Goal: Transaction & Acquisition: Register for event/course

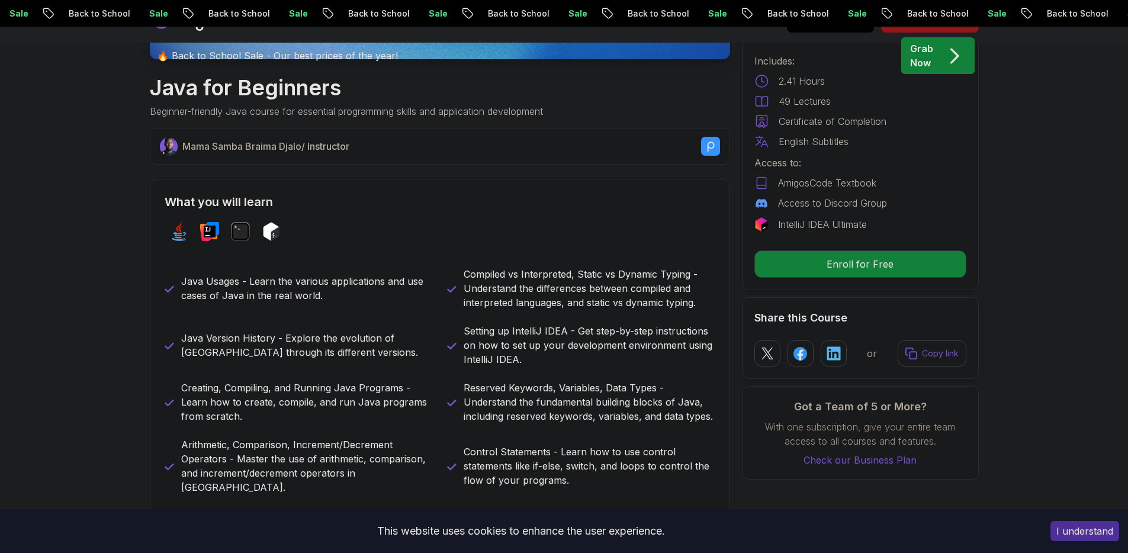
scroll to position [434, 0]
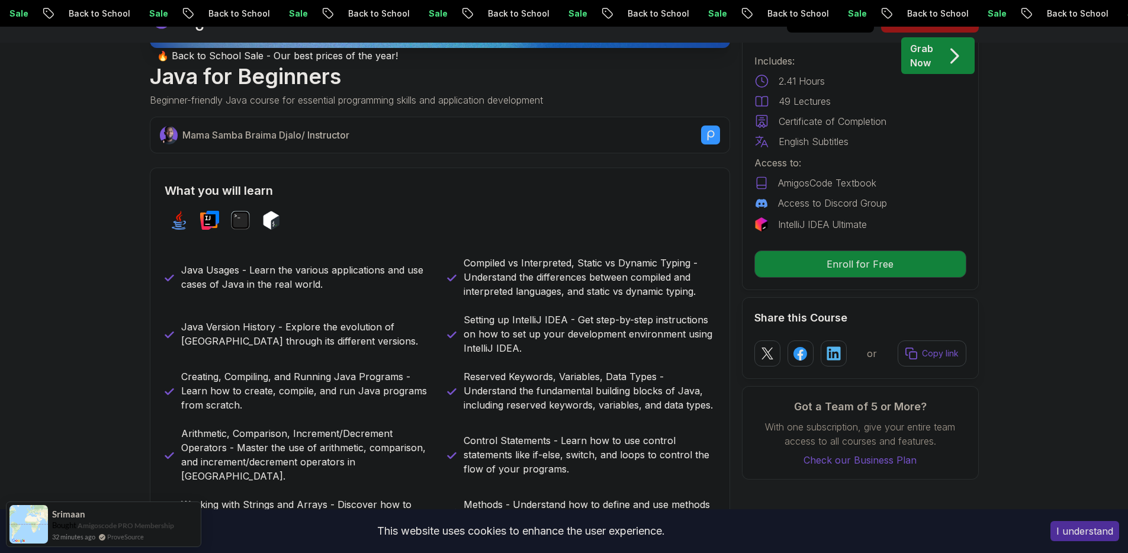
click at [712, 137] on rect at bounding box center [710, 135] width 19 height 19
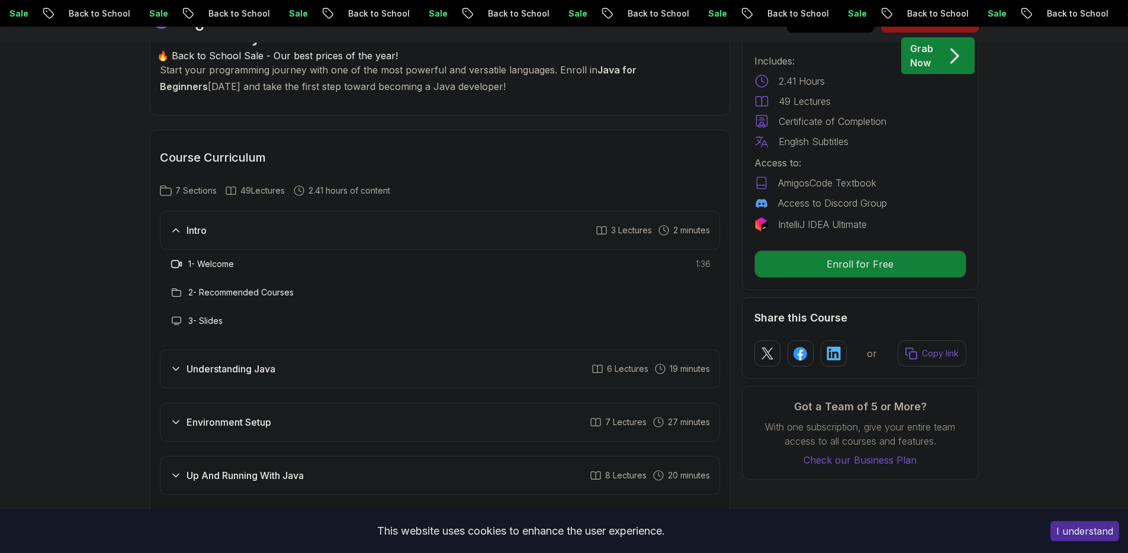
scroll to position [1657, 0]
click at [274, 213] on div "Intro 3 Lectures 2 minutes" at bounding box center [440, 232] width 560 height 39
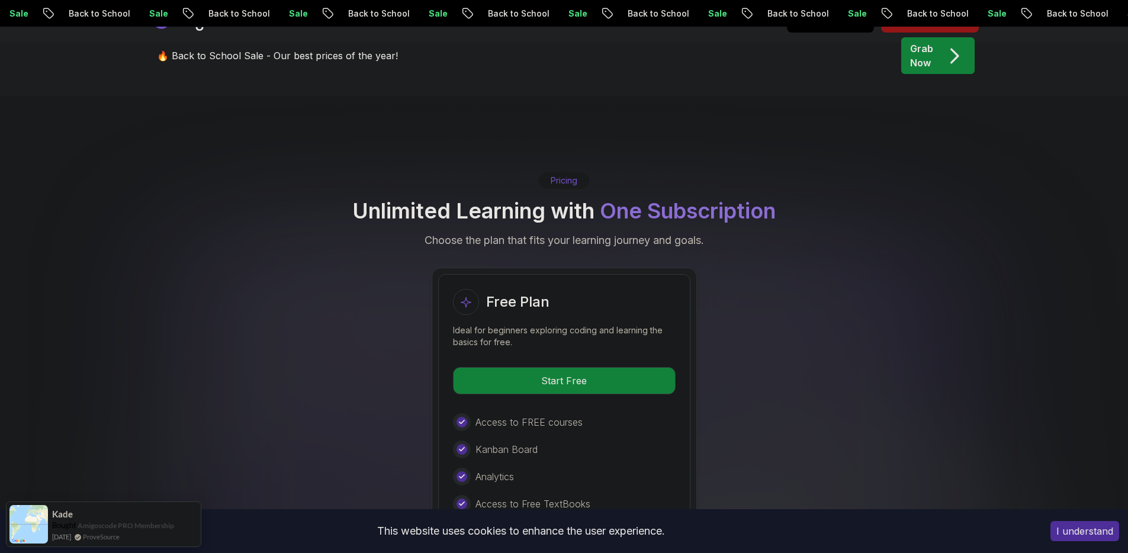
scroll to position [2425, 0]
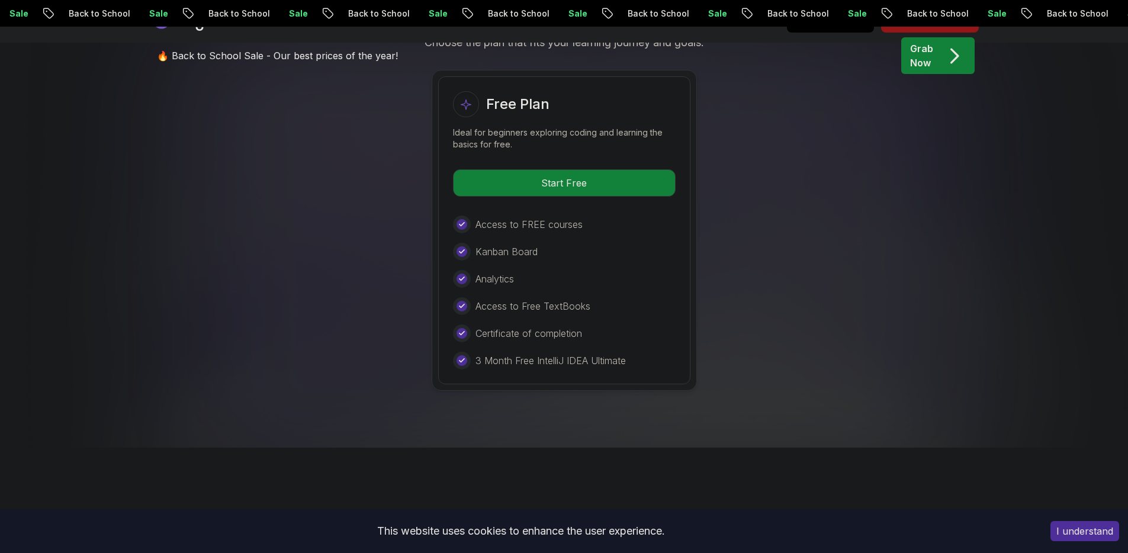
click at [316, 304] on div "Free Plan Ideal for beginners exploring coding and learning the basics for free…" at bounding box center [564, 230] width 829 height 321
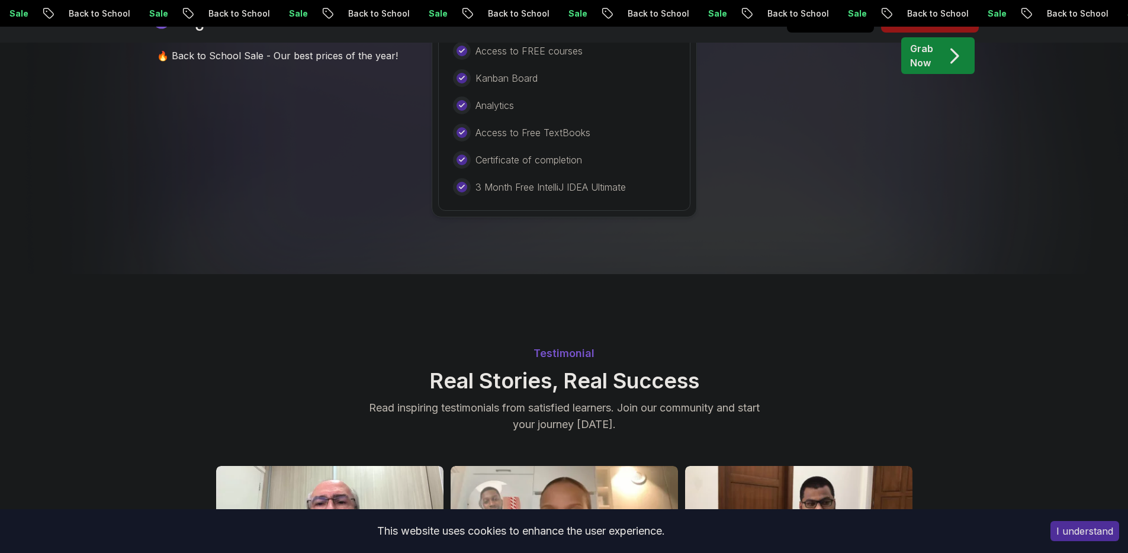
scroll to position [2778, 0]
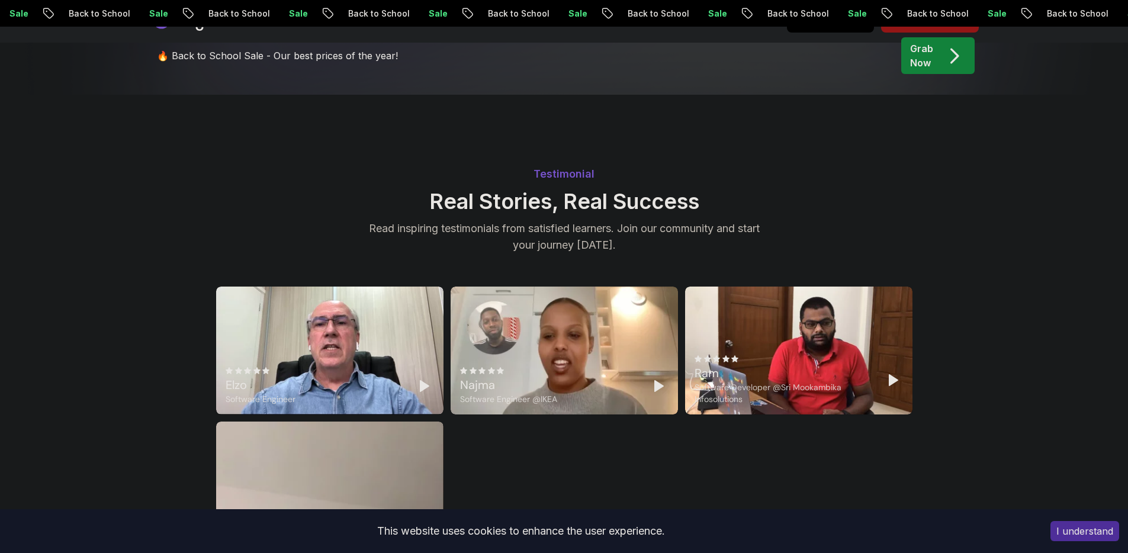
click at [421, 381] on polygon "Play" at bounding box center [424, 386] width 8 height 11
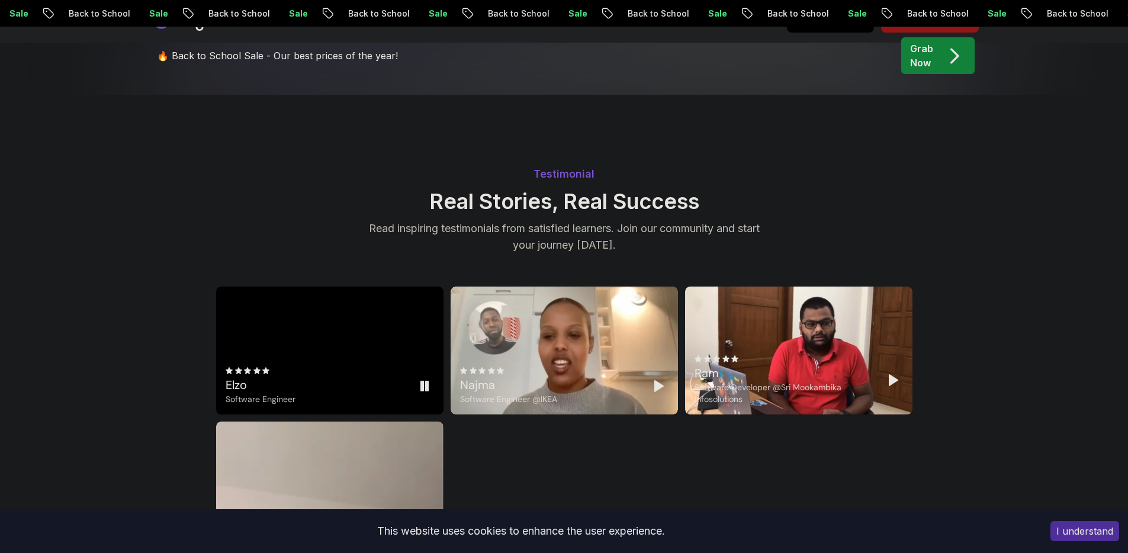
click at [310, 297] on div "Elzo Software Engineer" at bounding box center [329, 351] width 227 height 128
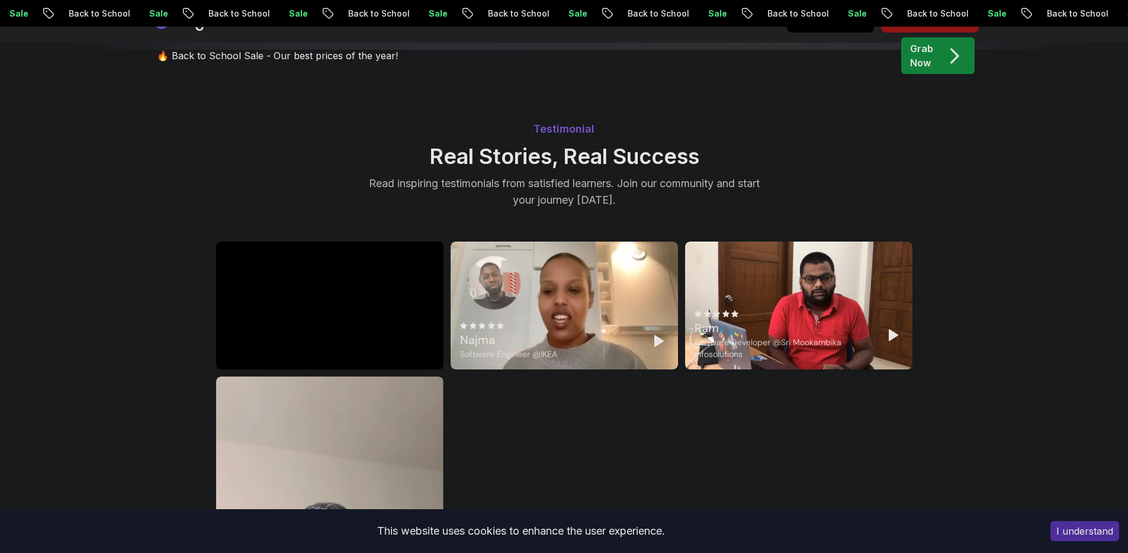
scroll to position [2925, 0]
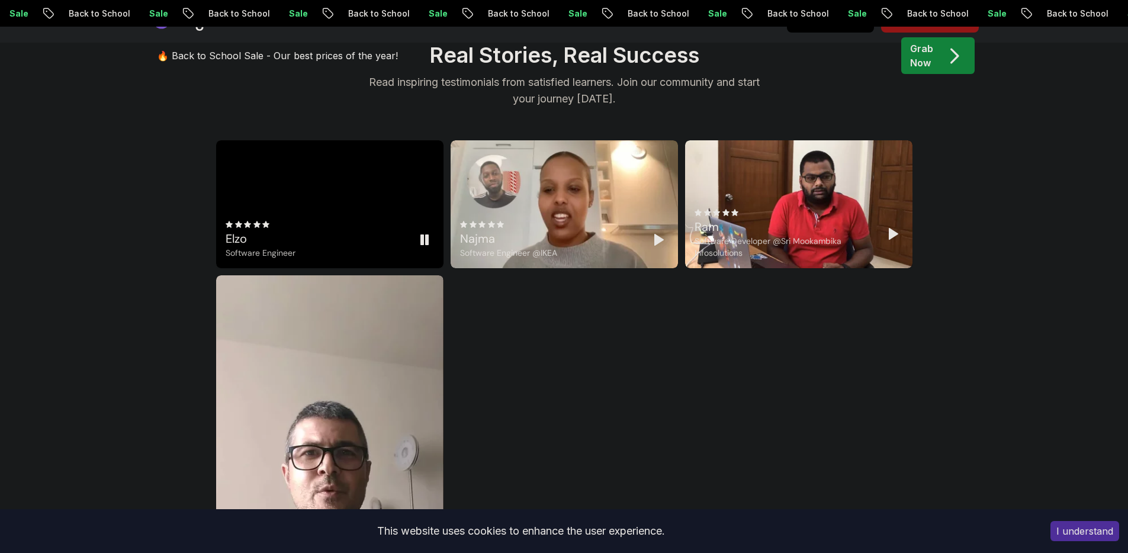
click at [326, 140] on div "Elzo Software Engineer" at bounding box center [329, 204] width 227 height 128
click at [266, 221] on icon at bounding box center [265, 224] width 7 height 7
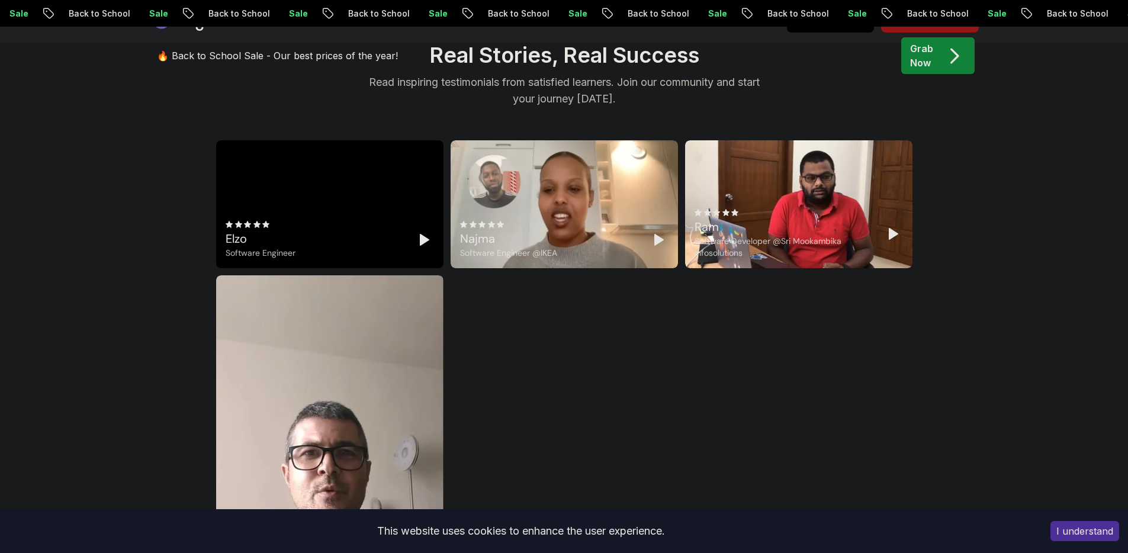
click at [251, 221] on div at bounding box center [261, 224] width 70 height 7
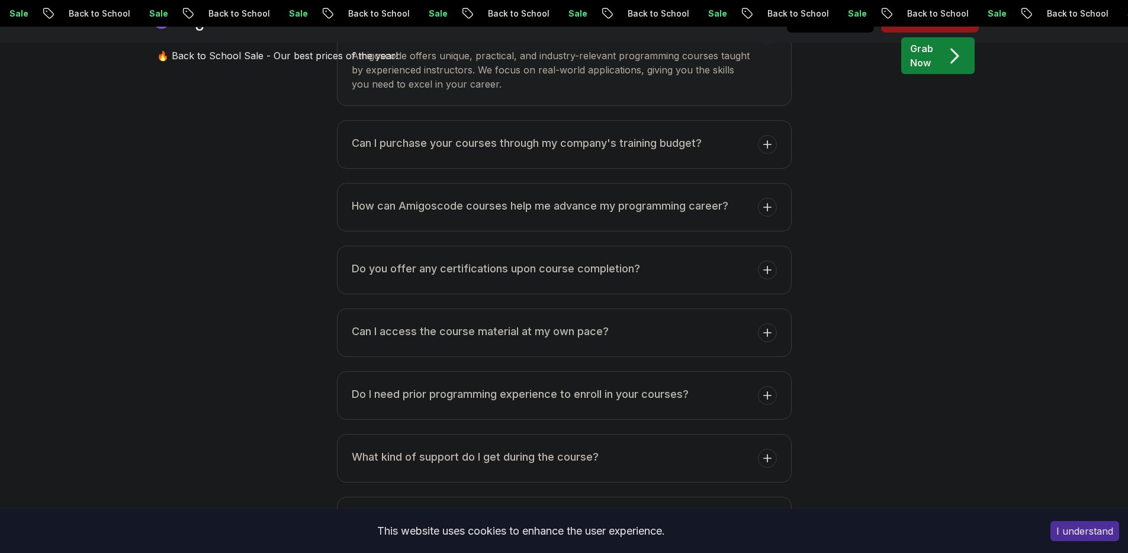
scroll to position [3939, 0]
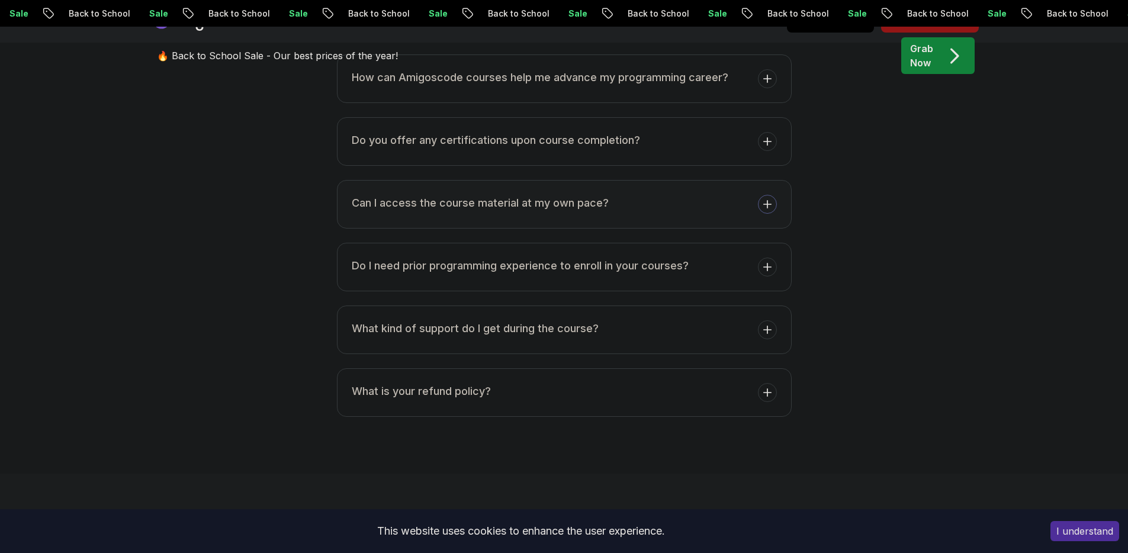
click at [415, 195] on h3 "Can I access the course material at my own pace?" at bounding box center [480, 203] width 257 height 17
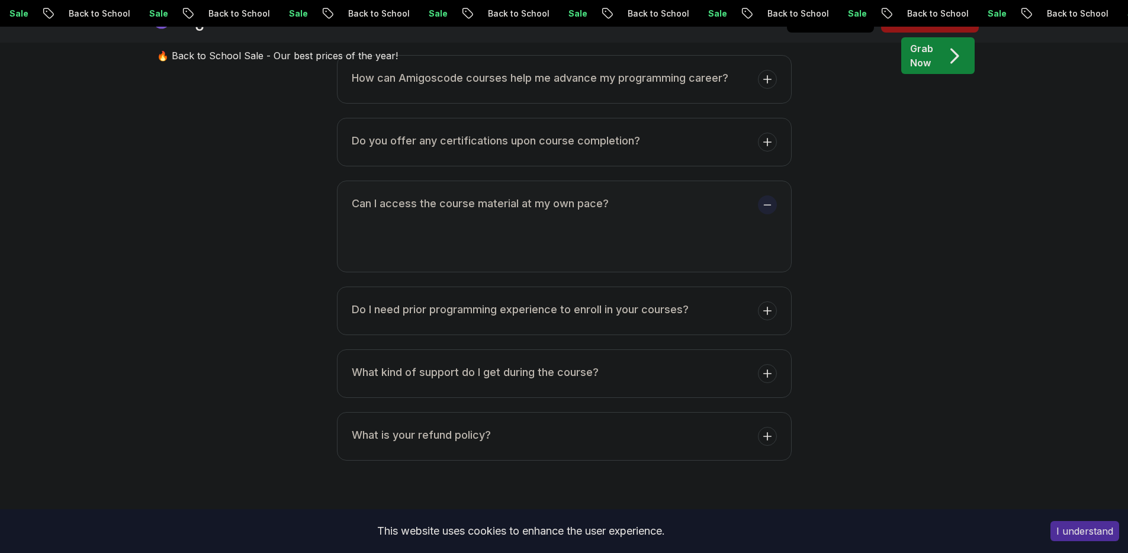
scroll to position [3892, 0]
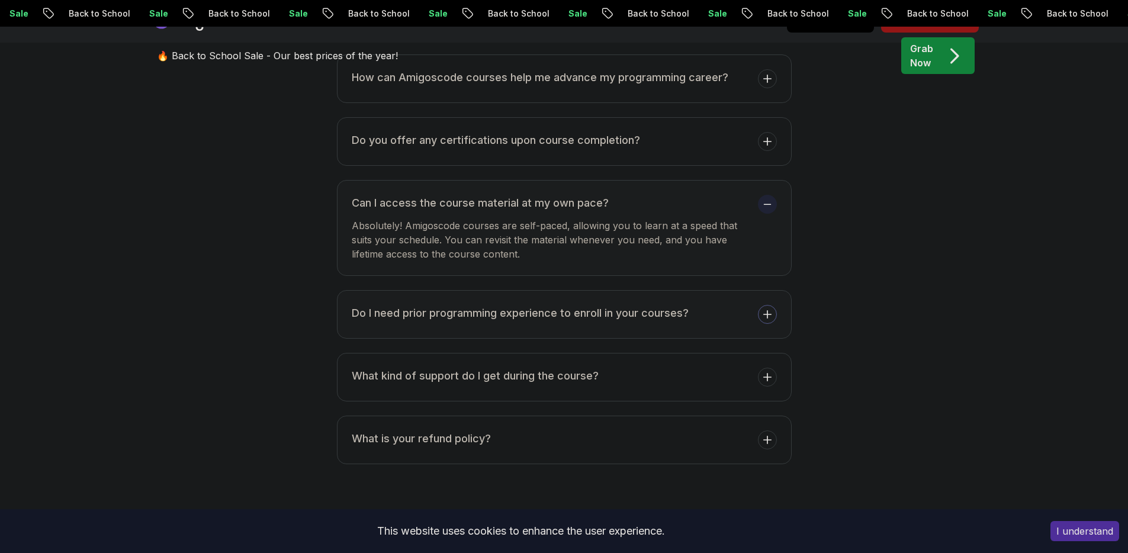
click at [425, 290] on button "Do I need prior programming experience to enroll in your courses?" at bounding box center [564, 314] width 455 height 49
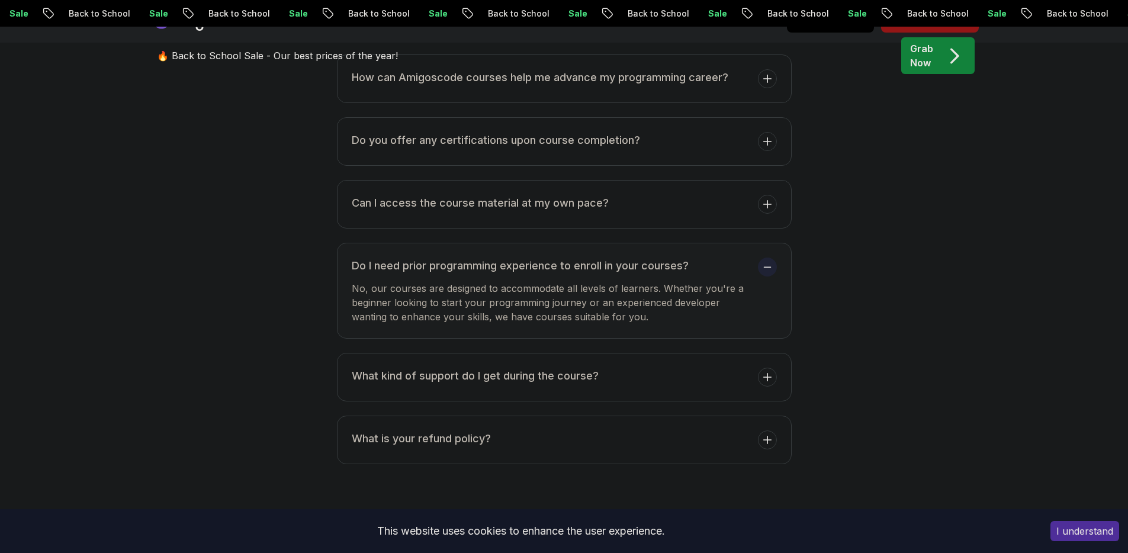
click at [391, 243] on button "Do I need prior programming experience to enroll in your courses? No, our cours…" at bounding box center [564, 291] width 455 height 96
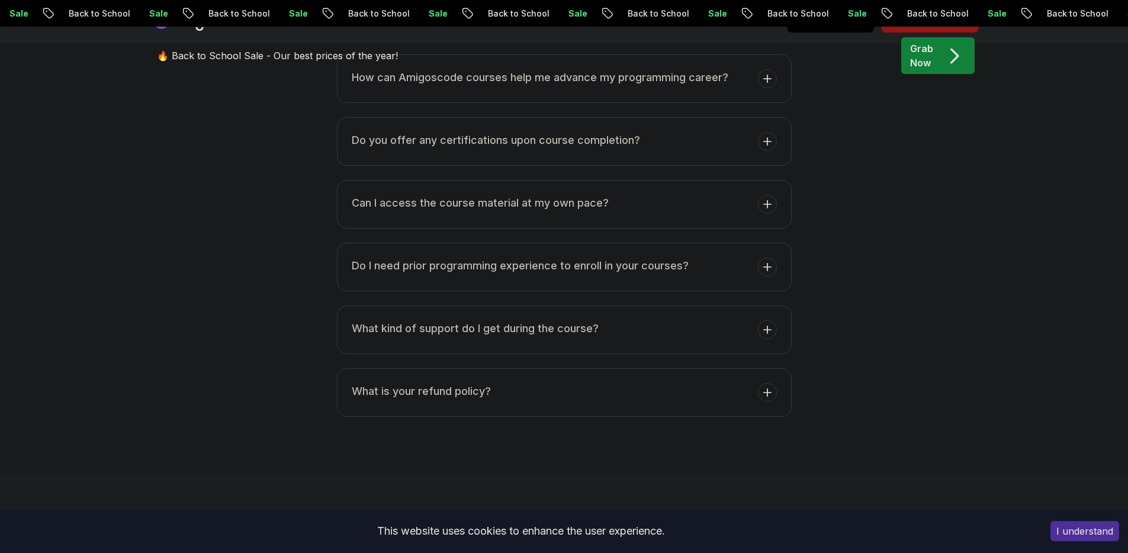
click at [412, 255] on ul "What makes Amigoscode programming courses different from others? Can I purchase…" at bounding box center [564, 173] width 455 height 488
click at [412, 306] on button "What kind of support do I get during the course?" at bounding box center [564, 330] width 455 height 49
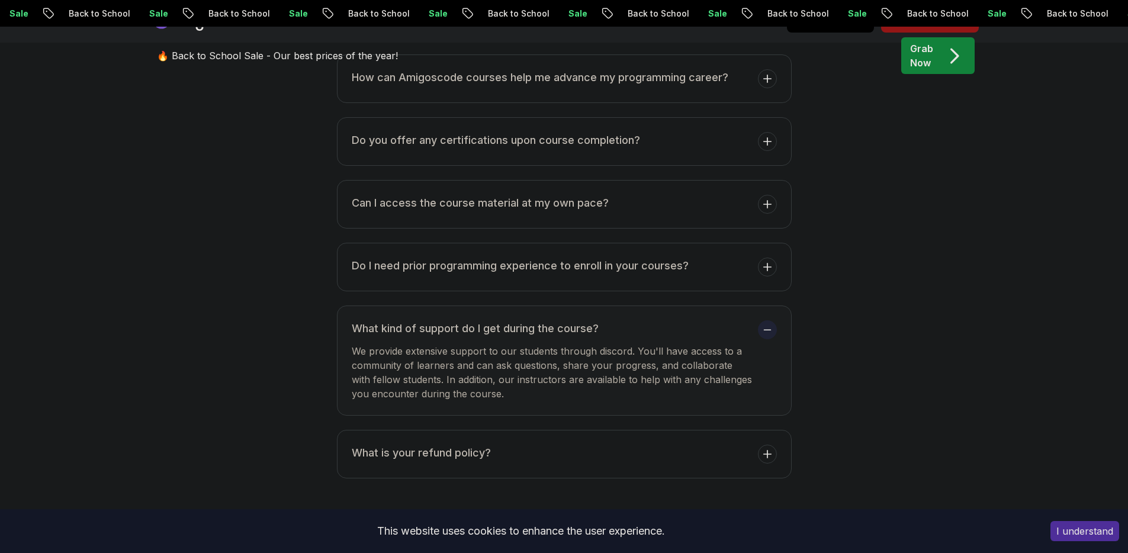
click at [400, 306] on button "What kind of support do I get during the course? We provide extensive support t…" at bounding box center [564, 361] width 455 height 110
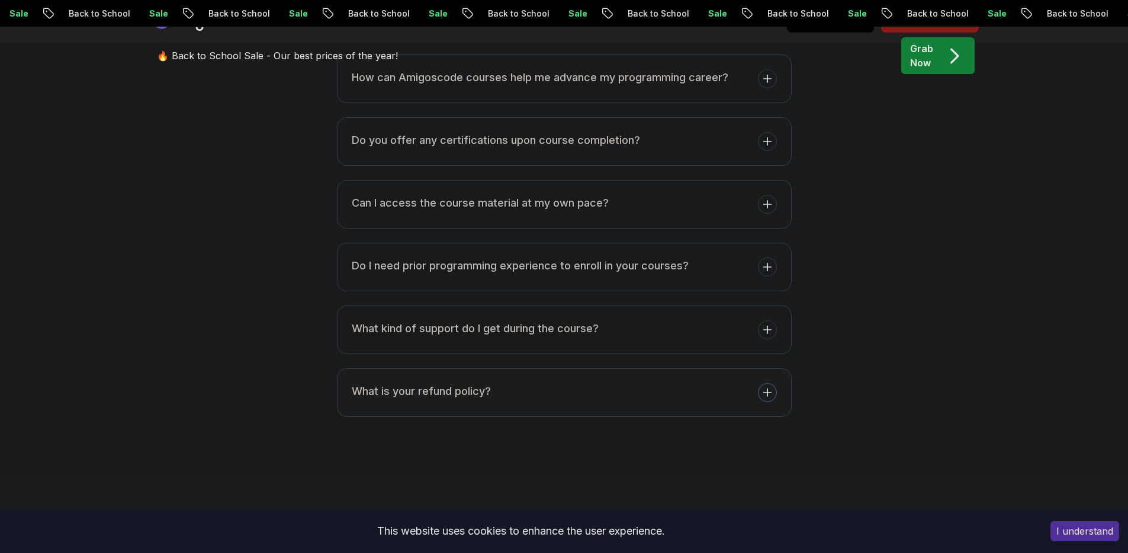
click at [406, 383] on h3 "What is your refund policy?" at bounding box center [421, 391] width 139 height 17
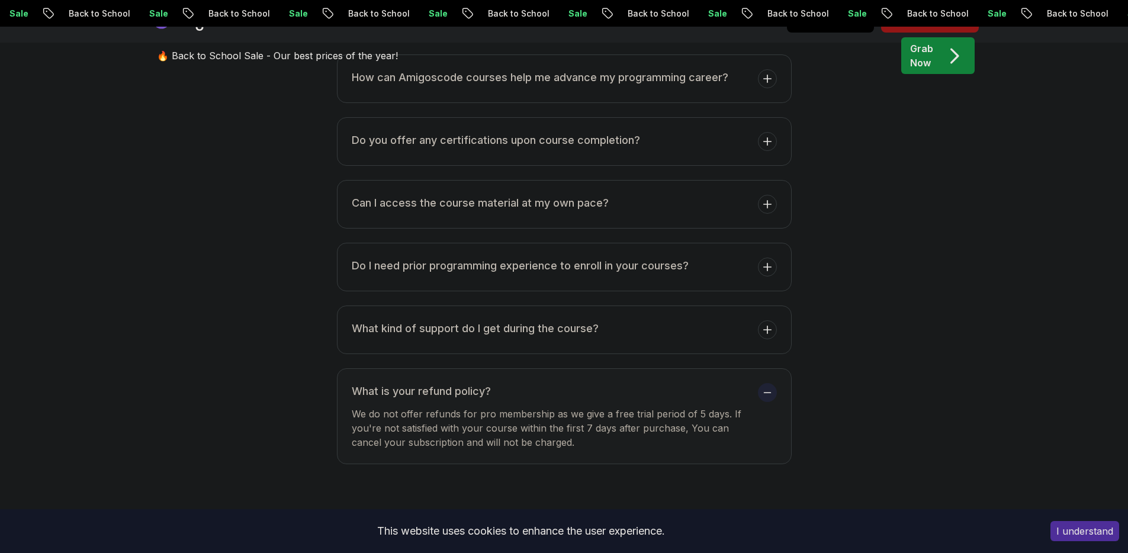
click at [405, 383] on h3 "What is your refund policy?" at bounding box center [552, 391] width 401 height 17
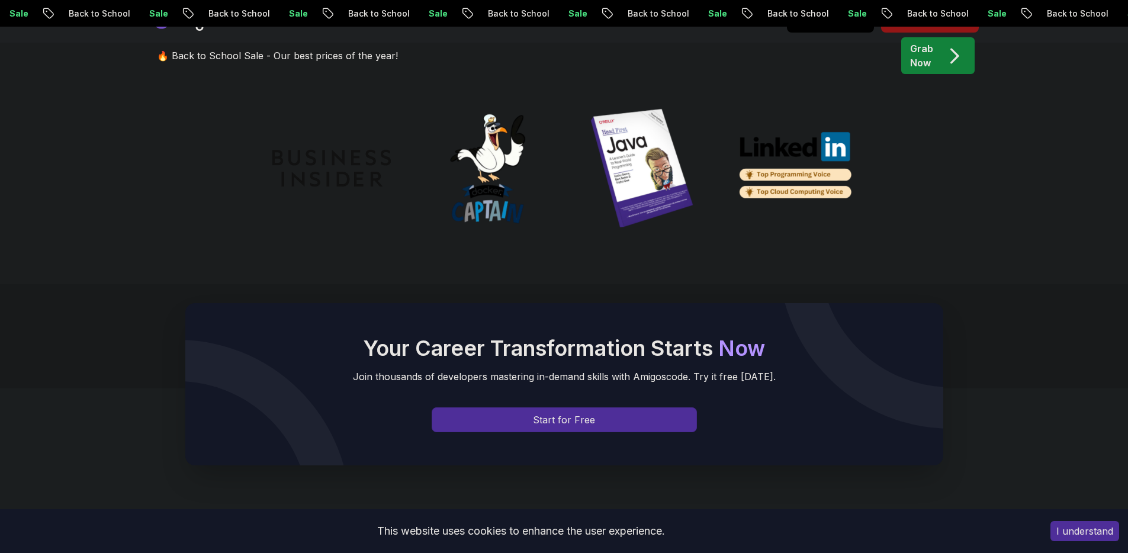
scroll to position [4715, 0]
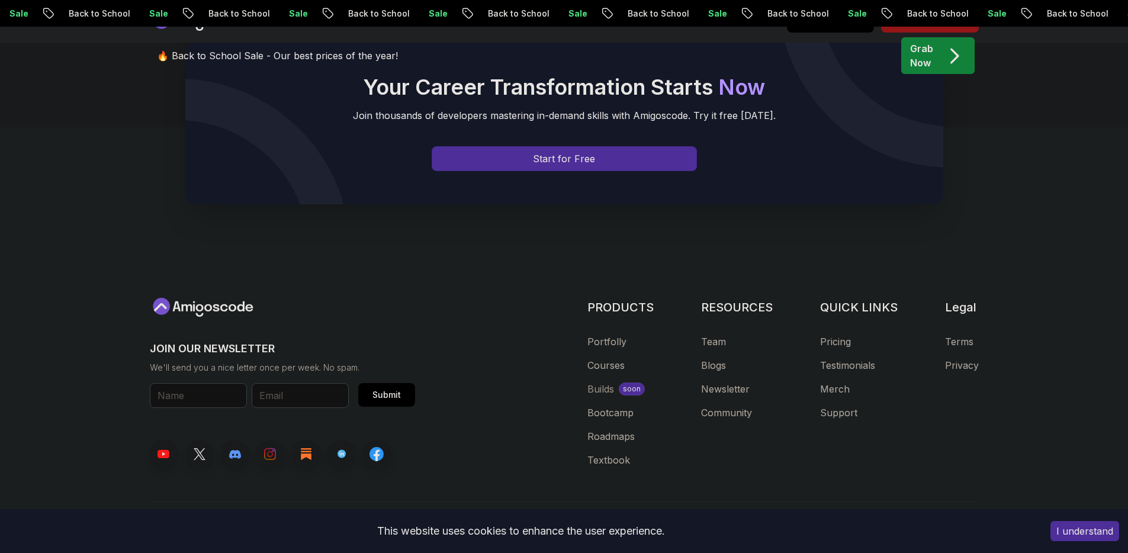
click at [43, 297] on footer "JOIN OUR NEWSLETTER We'll send you a nice letter once per week. No spam. Submit…" at bounding box center [564, 363] width 1128 height 473
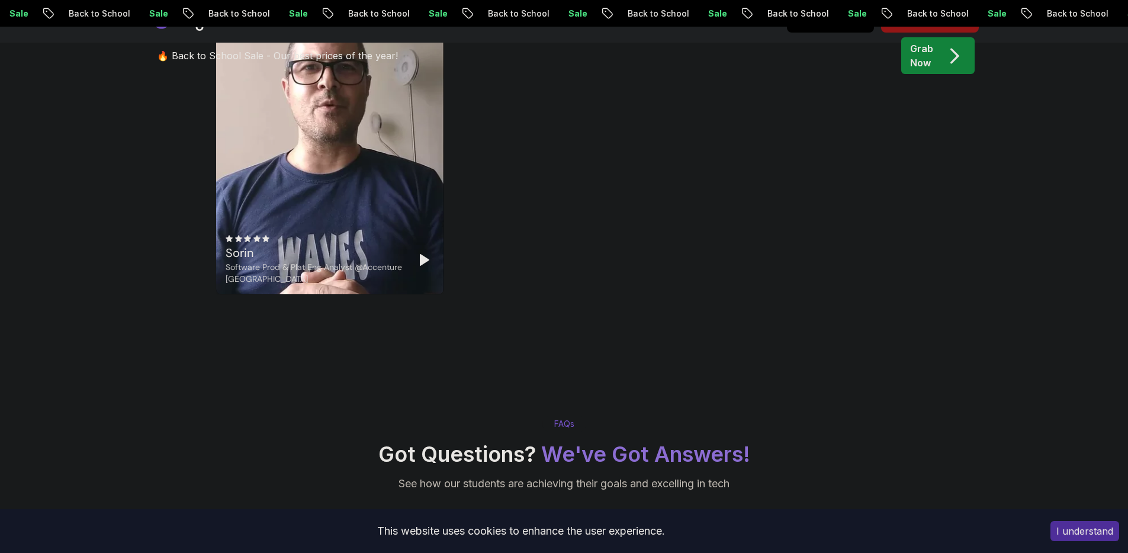
scroll to position [3356, 0]
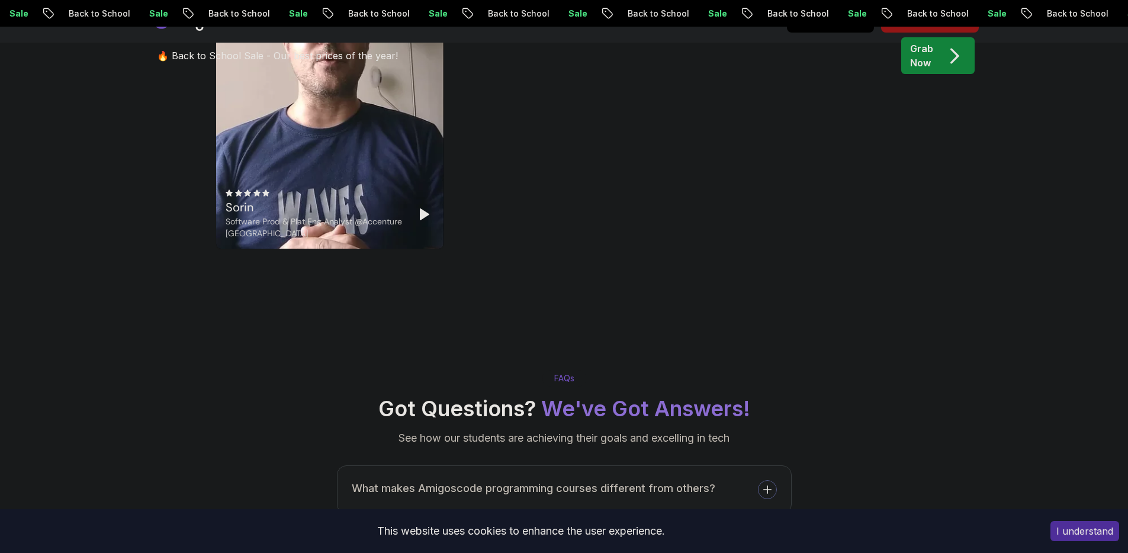
click at [401, 480] on h3 "What makes Amigoscode programming courses different from others?" at bounding box center [534, 488] width 364 height 17
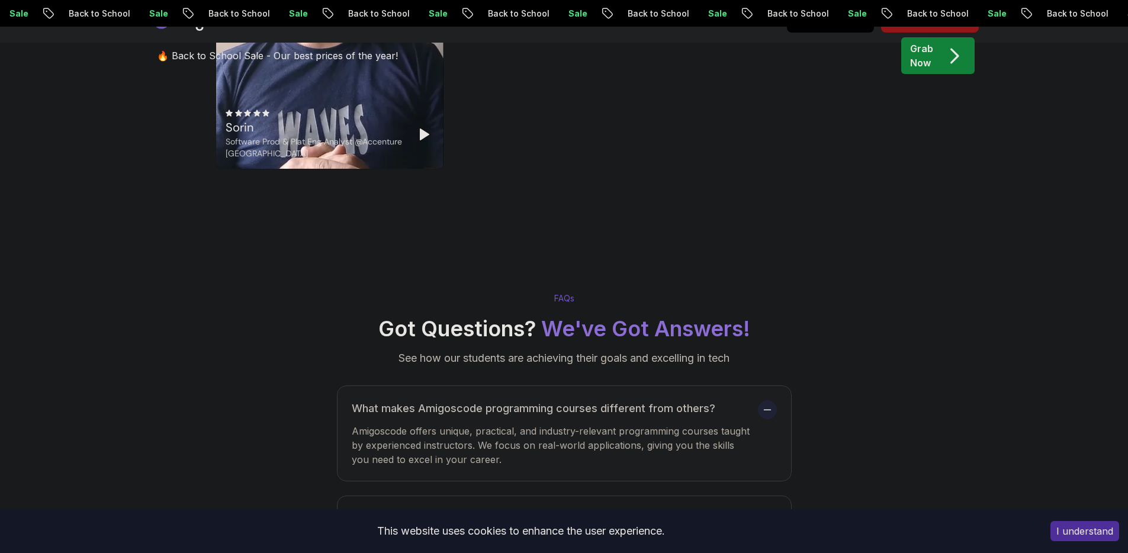
scroll to position [3530, 0]
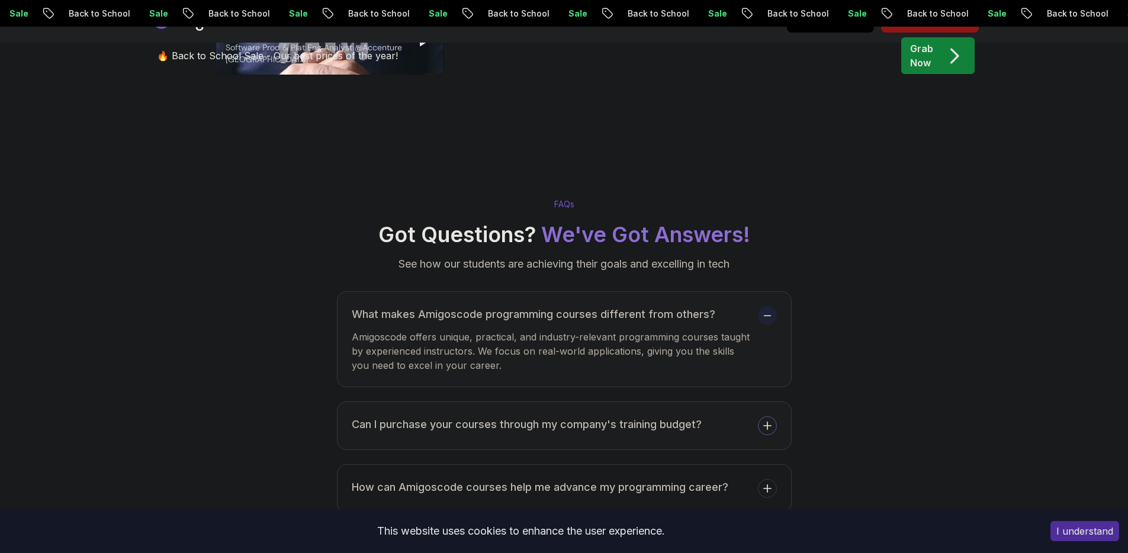
click at [369, 416] on h3 "Can I purchase your courses through my company's training budget?" at bounding box center [527, 424] width 350 height 17
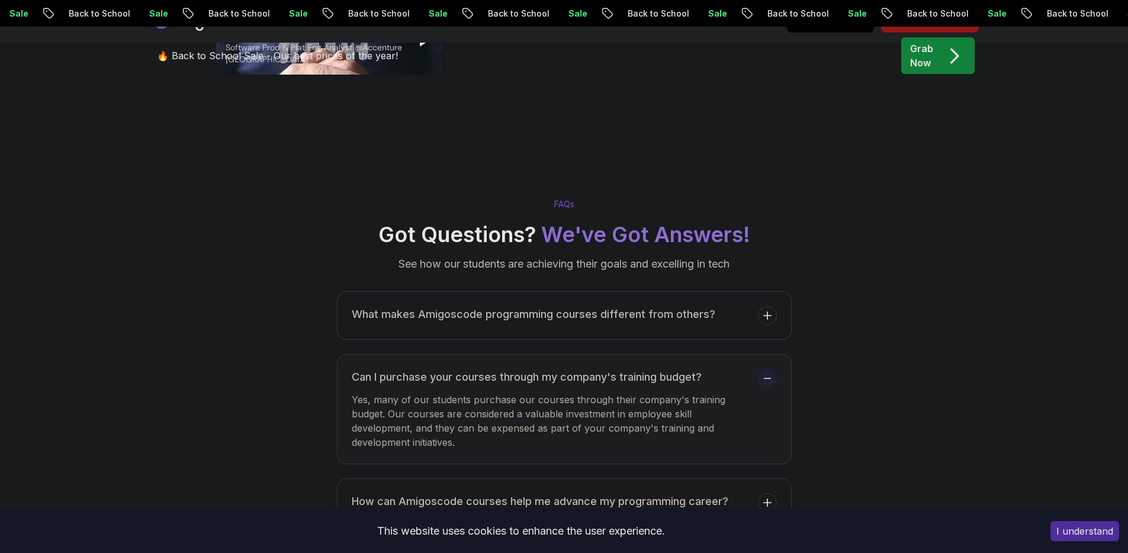
click at [383, 369] on h3 "Can I purchase your courses through my company's training budget?" at bounding box center [552, 377] width 401 height 17
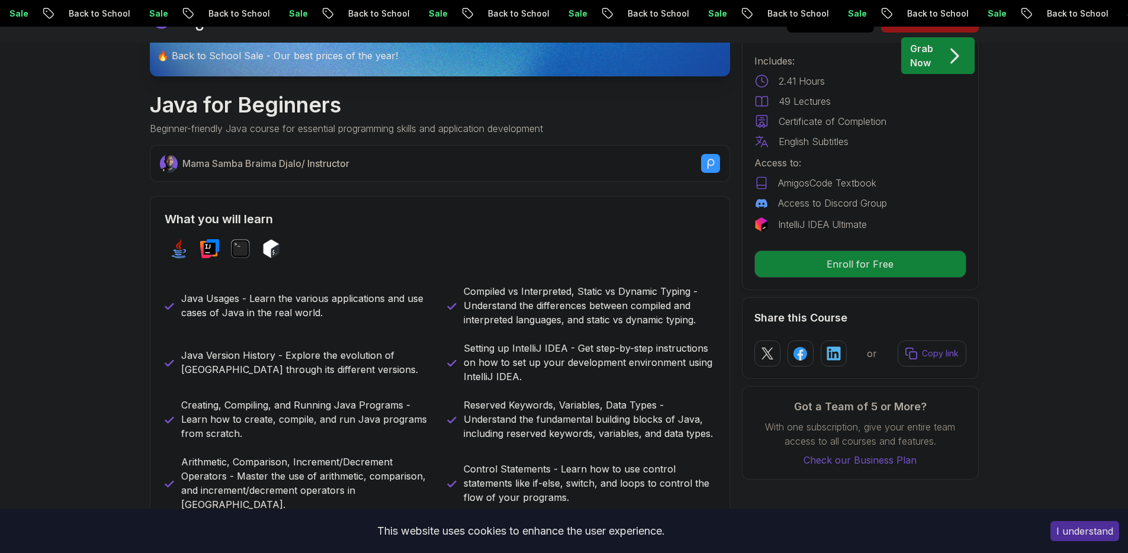
scroll to position [0, 0]
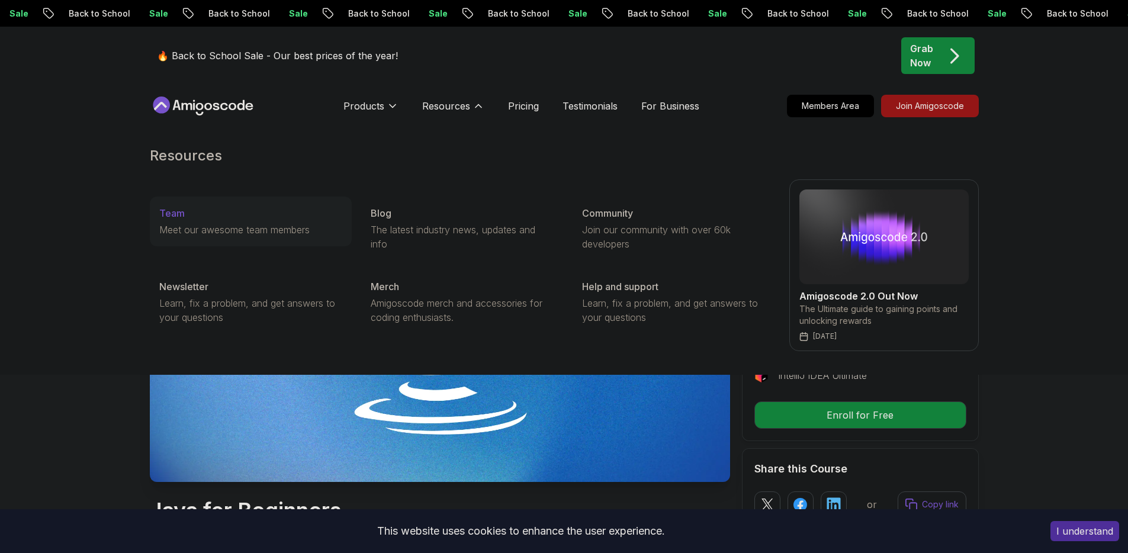
click at [286, 237] on link "Team Meet our awesome team members" at bounding box center [251, 222] width 202 height 50
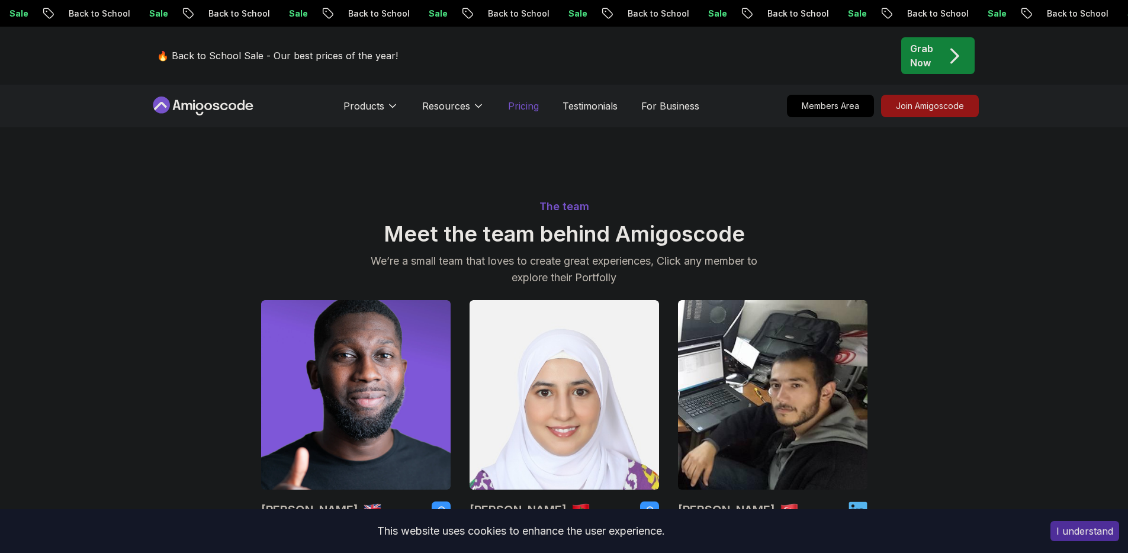
click at [535, 111] on p "Pricing" at bounding box center [523, 106] width 31 height 14
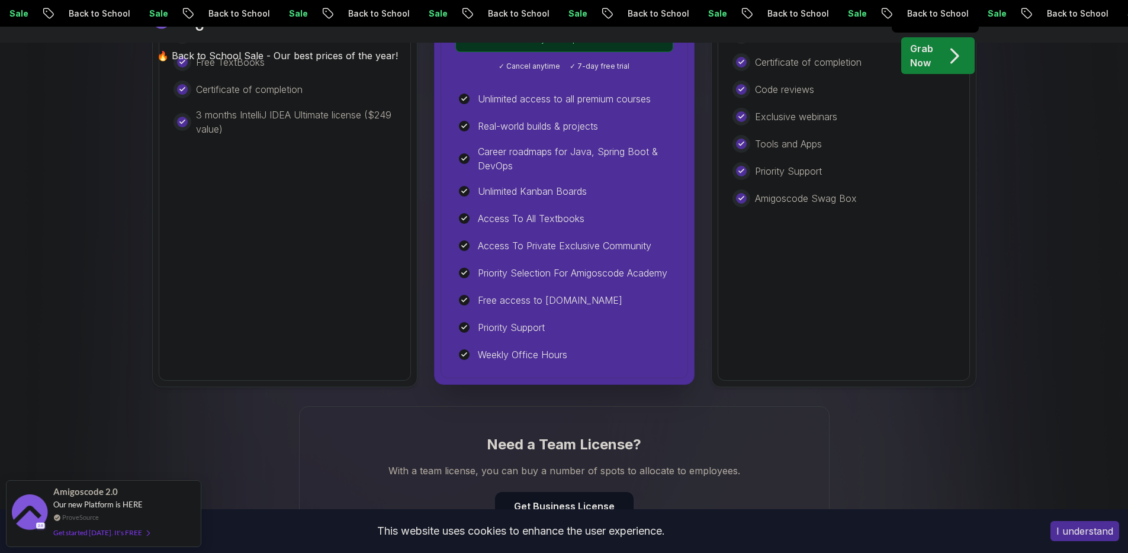
scroll to position [291, 0]
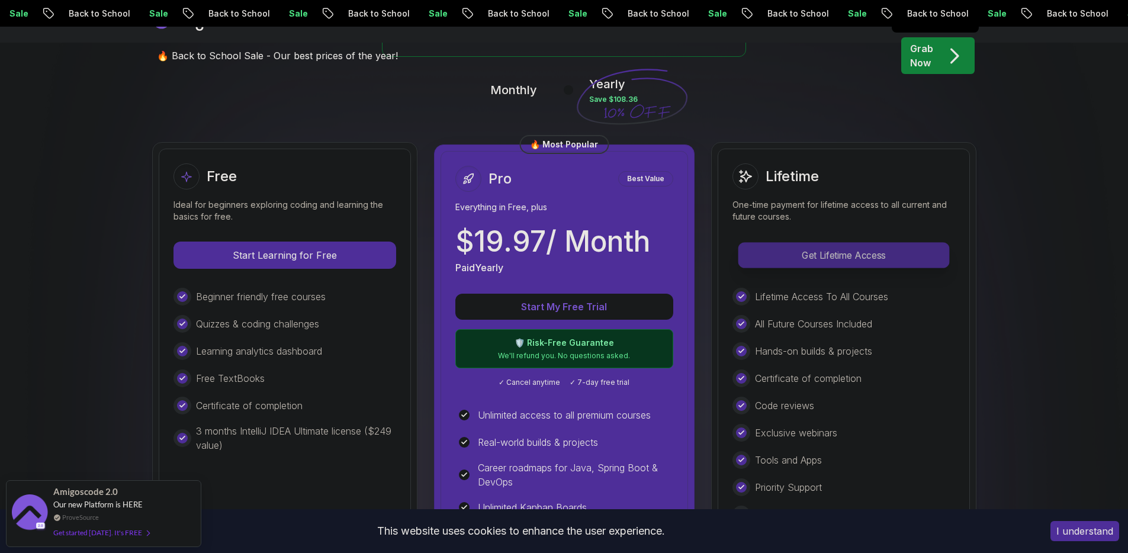
click at [787, 253] on p "Get Lifetime Access" at bounding box center [843, 255] width 210 height 25
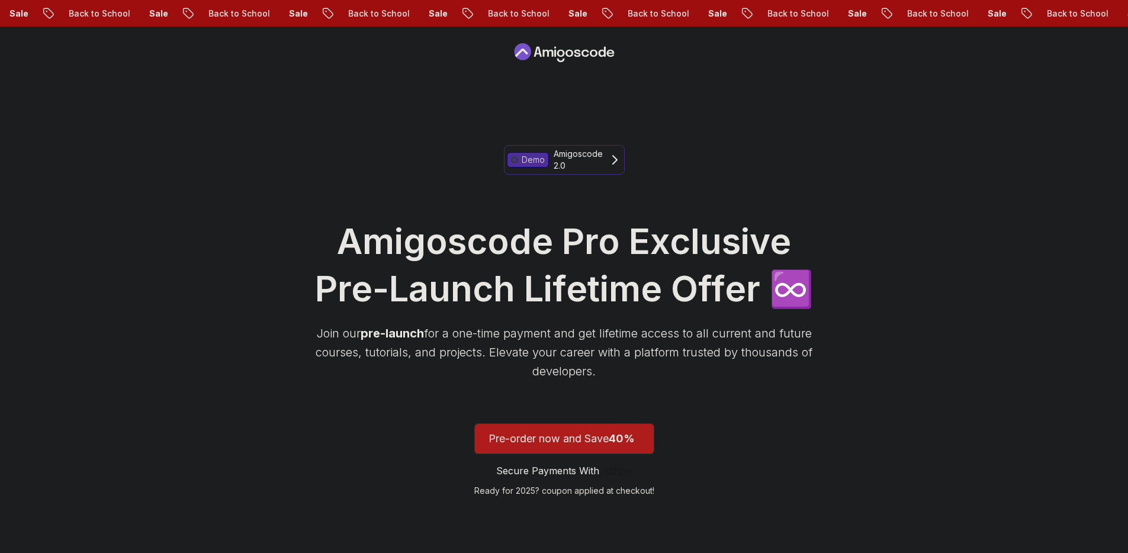
click at [608, 161] on icon at bounding box center [615, 160] width 14 height 14
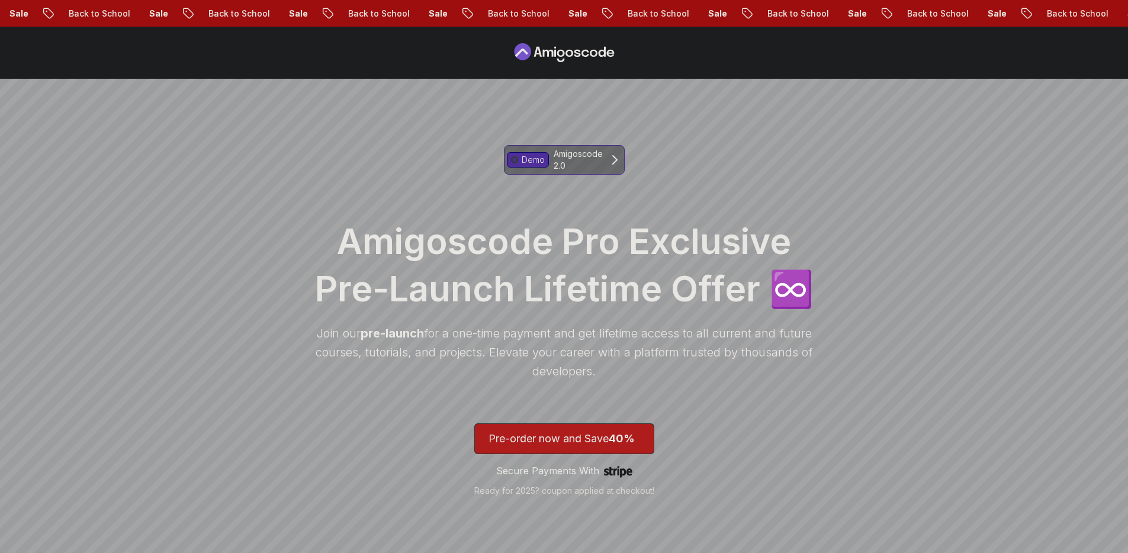
click at [616, 161] on icon at bounding box center [615, 160] width 14 height 14
click at [616, 160] on icon at bounding box center [615, 160] width 4 height 8
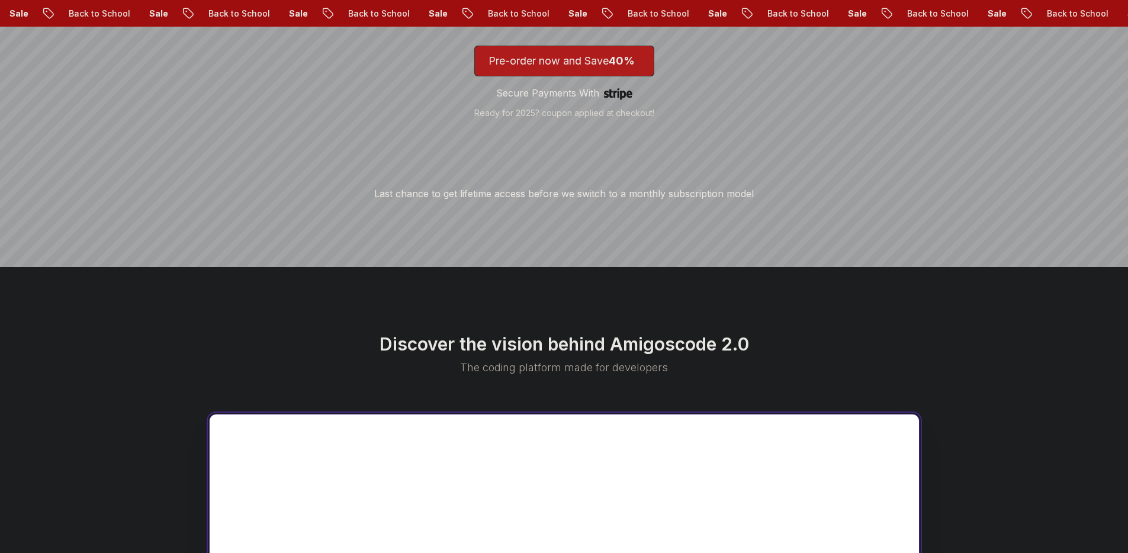
scroll to position [645, 0]
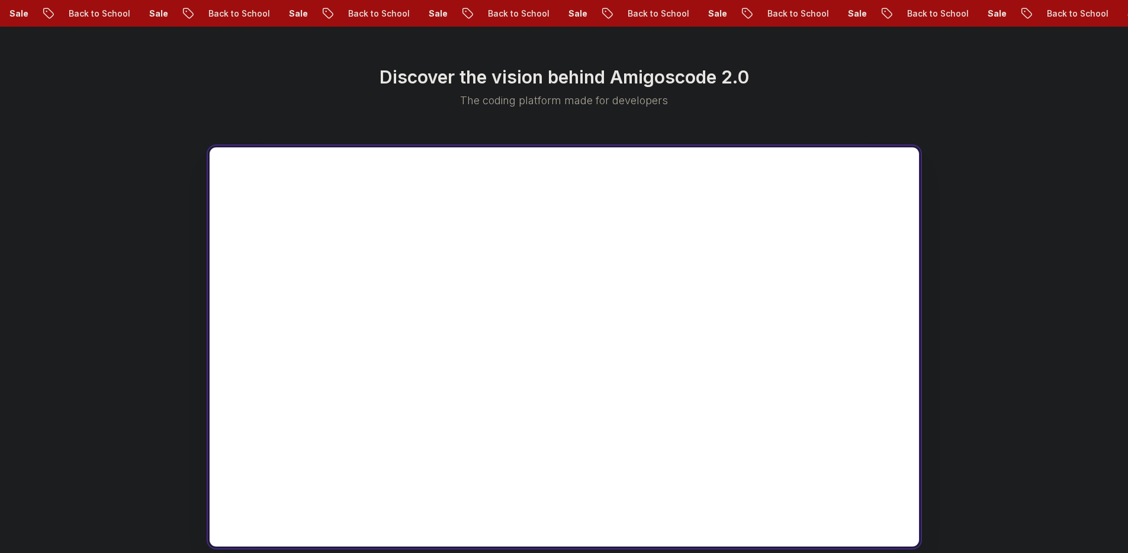
click at [89, 232] on div "Discover the vision behind Amigoscode 2.0 The coding platform made for develope…" at bounding box center [564, 379] width 1128 height 758
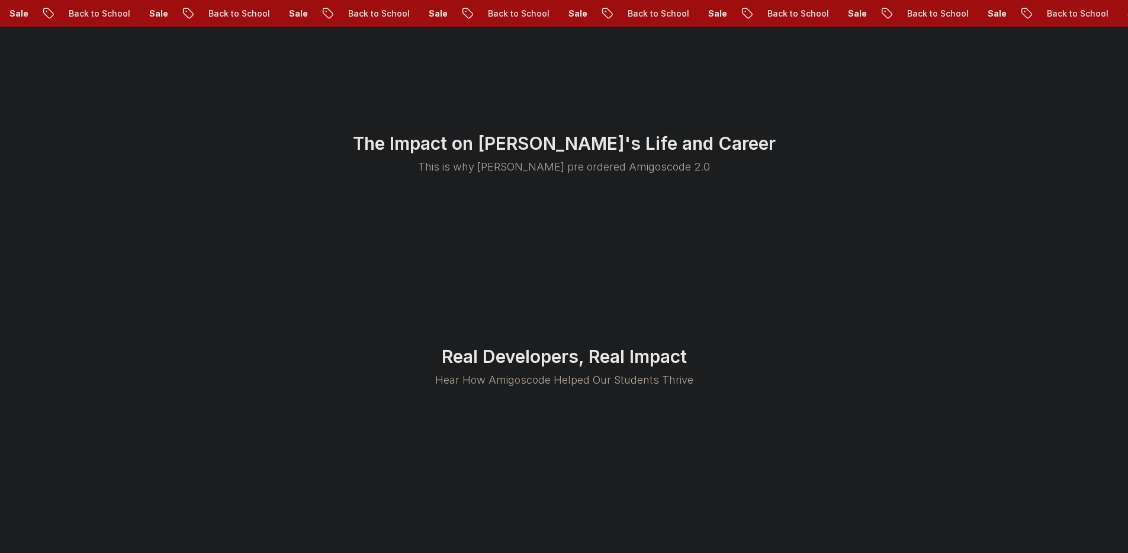
scroll to position [2567, 0]
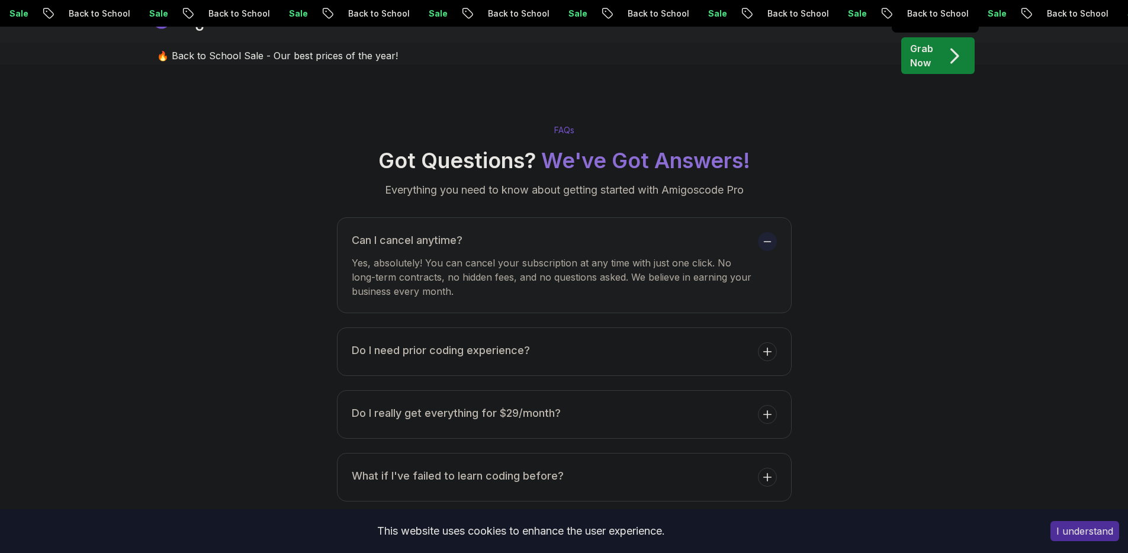
scroll to position [4239, 0]
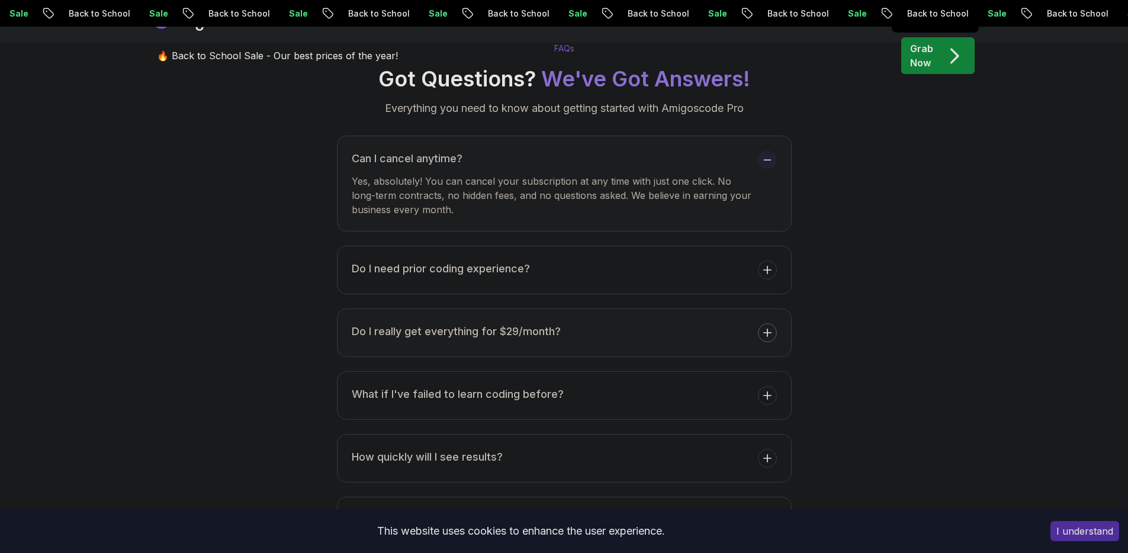
click at [410, 323] on h3 "Do I really get everything for $29/month?" at bounding box center [456, 331] width 209 height 17
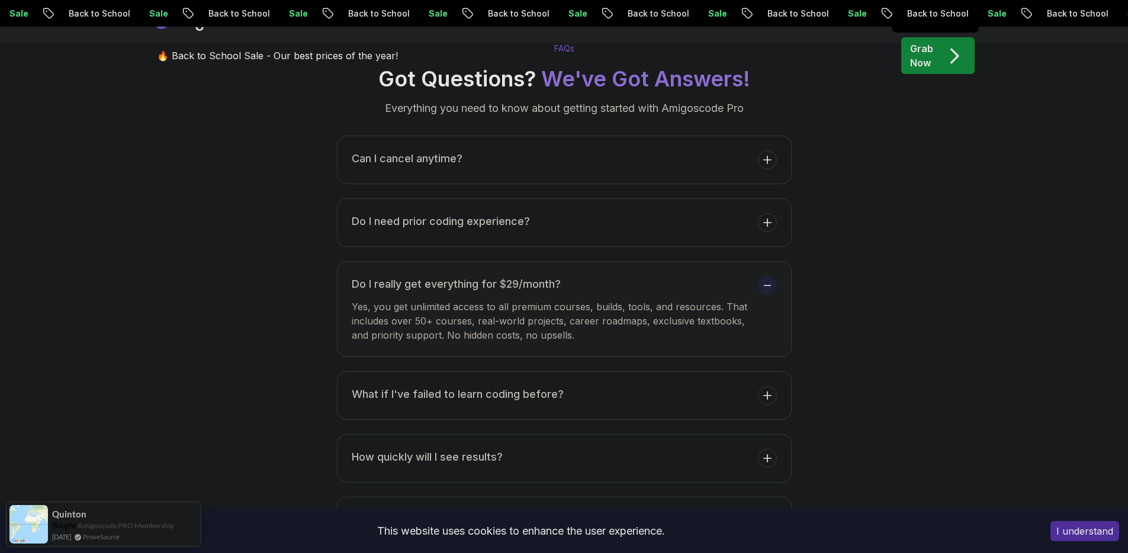
click at [410, 300] on p "Yes, you get unlimited access to all premium courses, builds, tools, and resour…" at bounding box center [552, 321] width 401 height 43
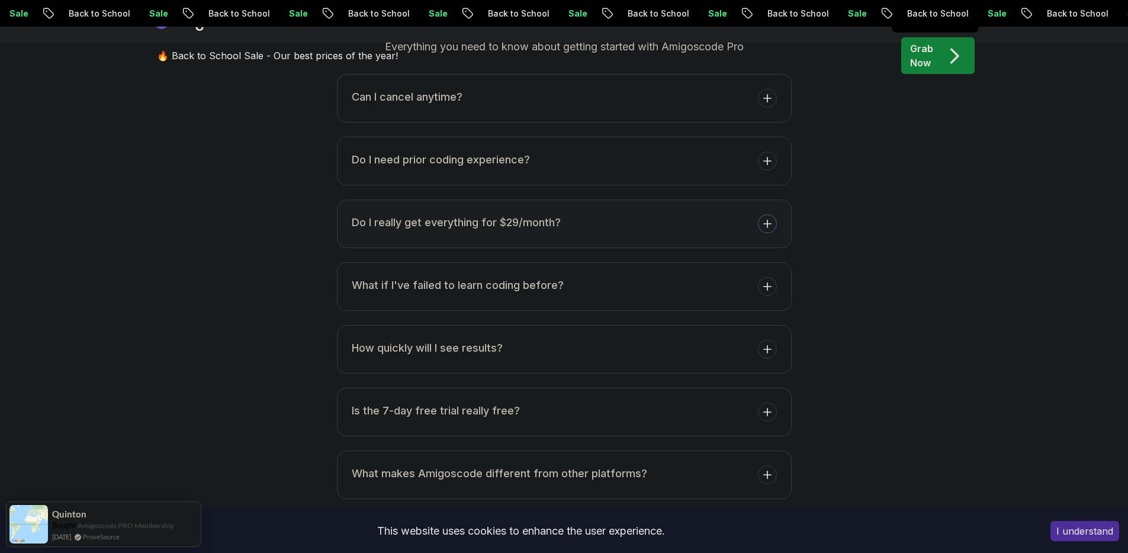
scroll to position [4419, 0]
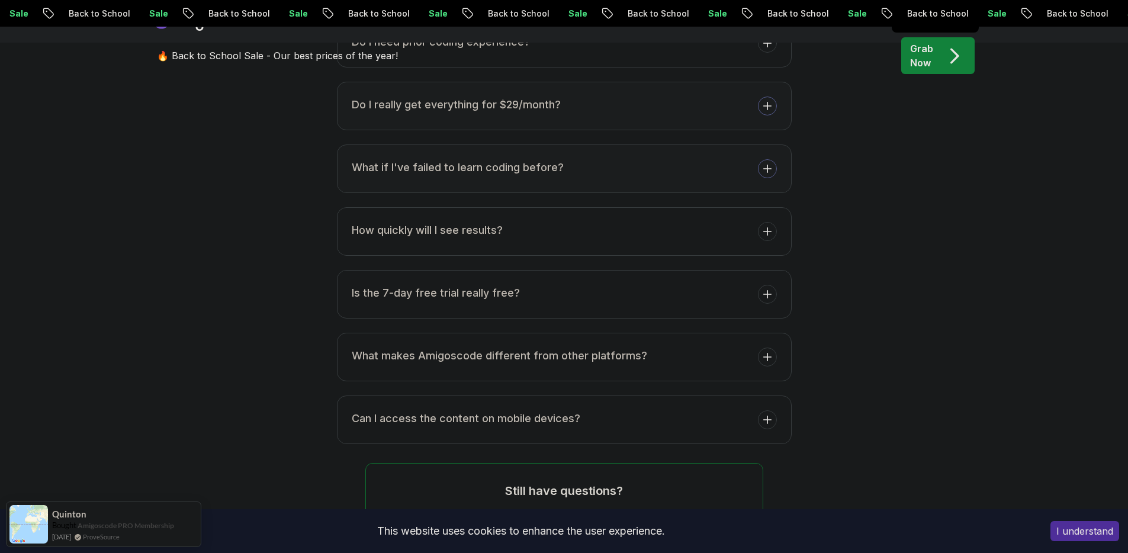
click at [369, 159] on h3 "What if I've failed to learn coding before?" at bounding box center [458, 167] width 212 height 17
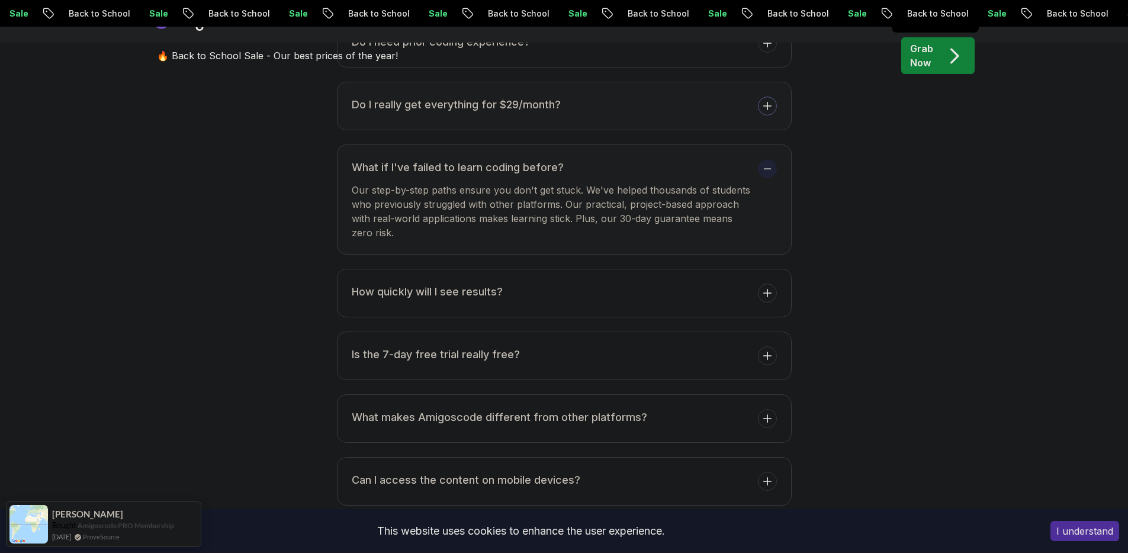
click at [367, 159] on h3 "What if I've failed to learn coding before?" at bounding box center [552, 167] width 401 height 17
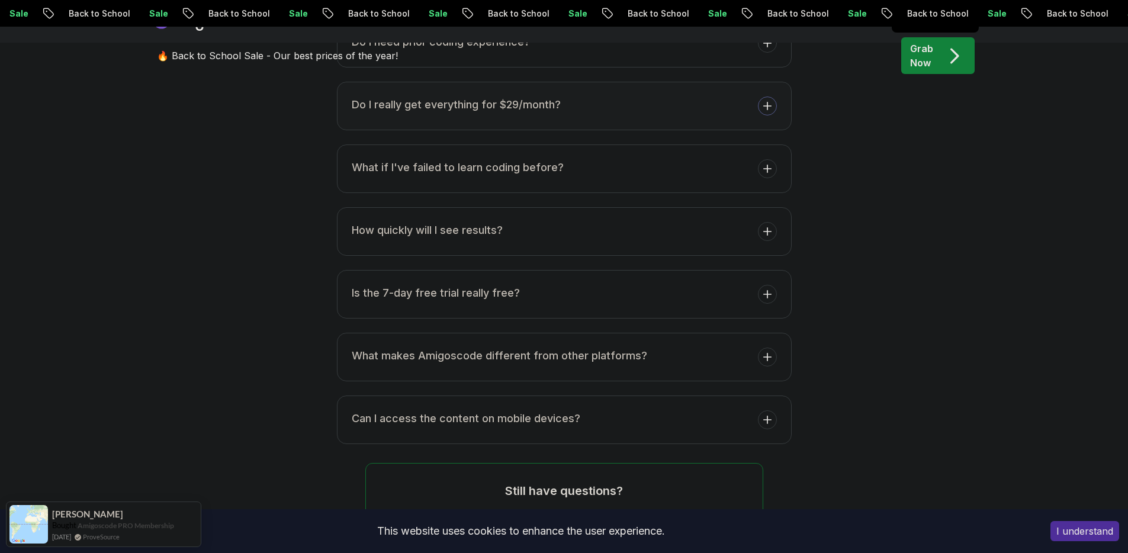
click at [380, 171] on ul "Can I cancel anytime? Do I need prior coding experience? Do I really get everyt…" at bounding box center [564, 200] width 455 height 488
click at [374, 222] on h3 "How quickly will I see results?" at bounding box center [427, 230] width 151 height 17
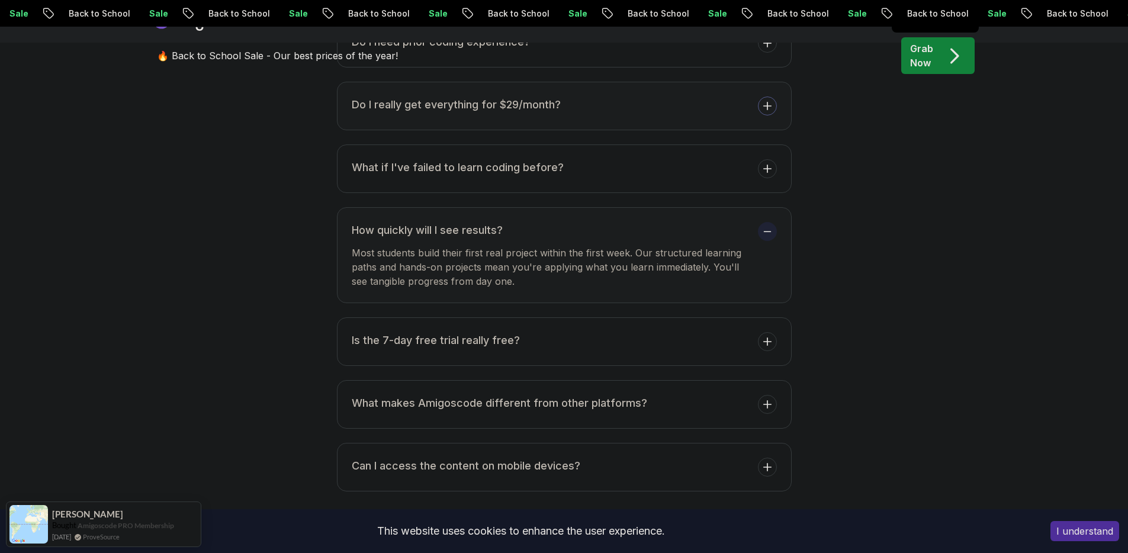
click at [374, 222] on h3 "How quickly will I see results?" at bounding box center [552, 230] width 401 height 17
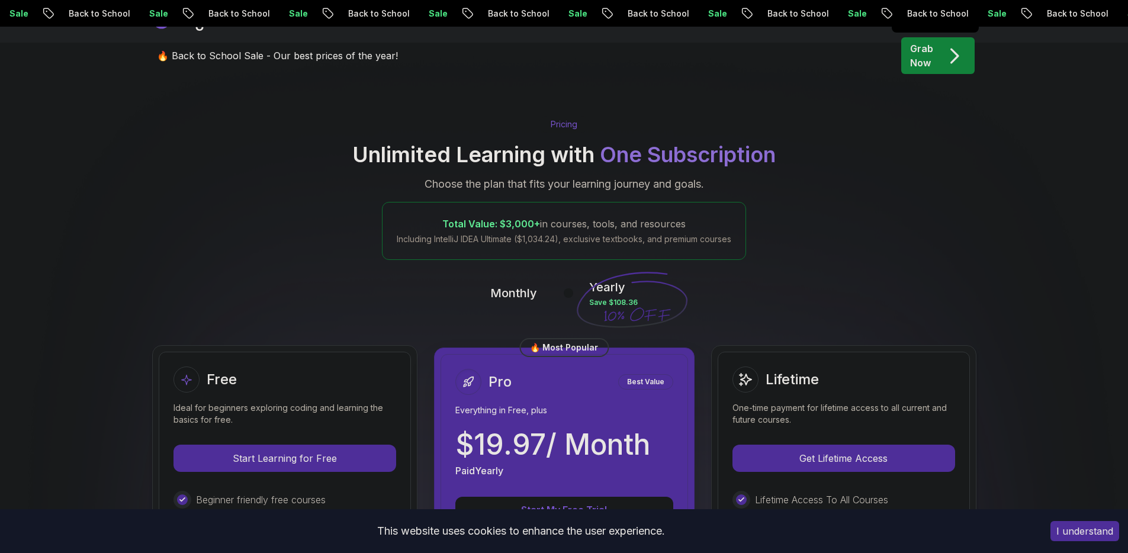
scroll to position [0, 0]
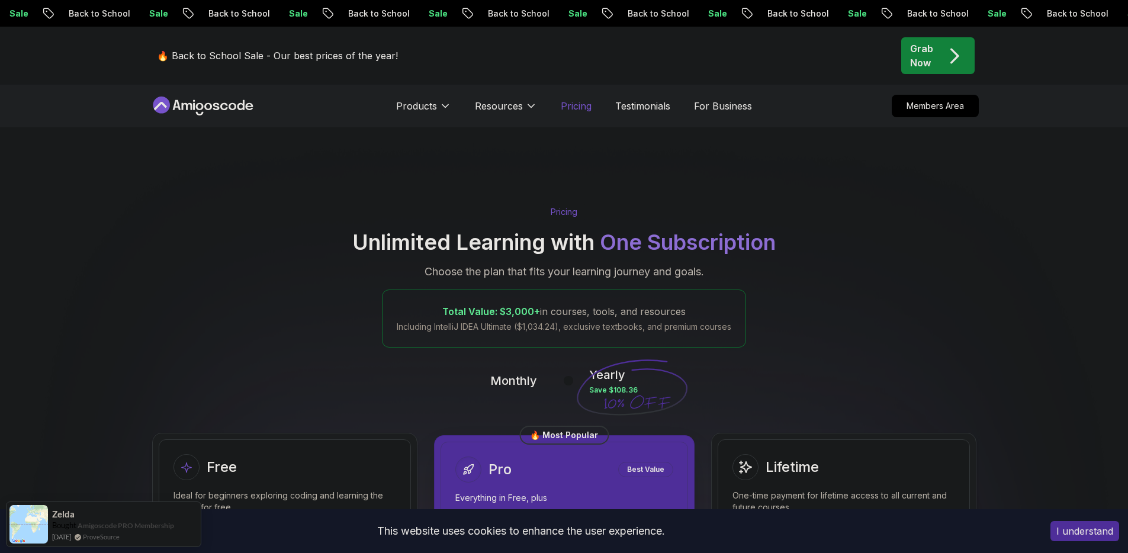
click at [586, 107] on p "Pricing" at bounding box center [576, 106] width 31 height 14
click at [580, 108] on p "Pricing" at bounding box center [576, 106] width 31 height 14
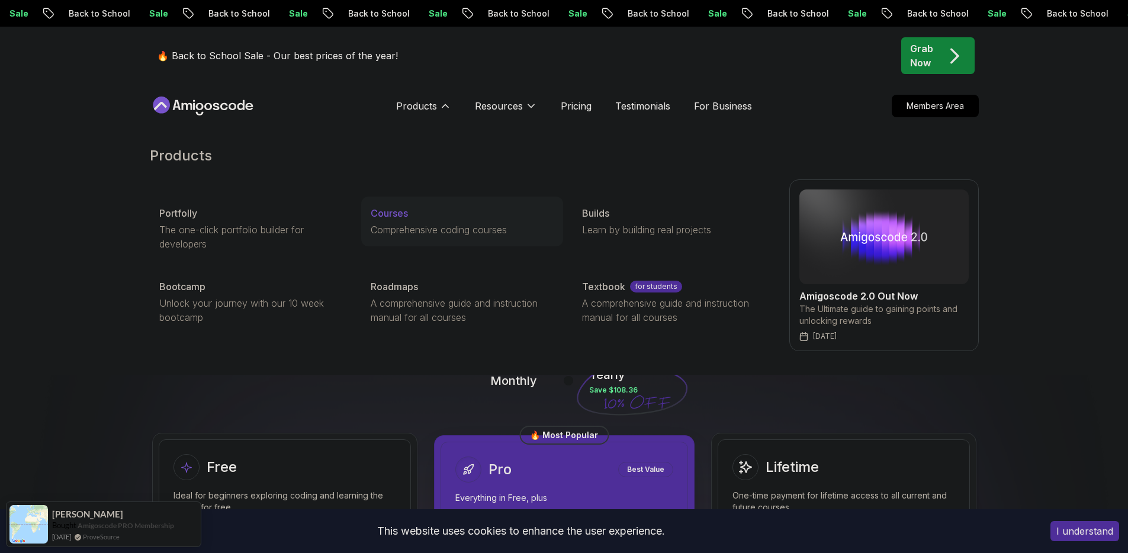
click at [407, 236] on p "Comprehensive coding courses" at bounding box center [462, 230] width 183 height 14
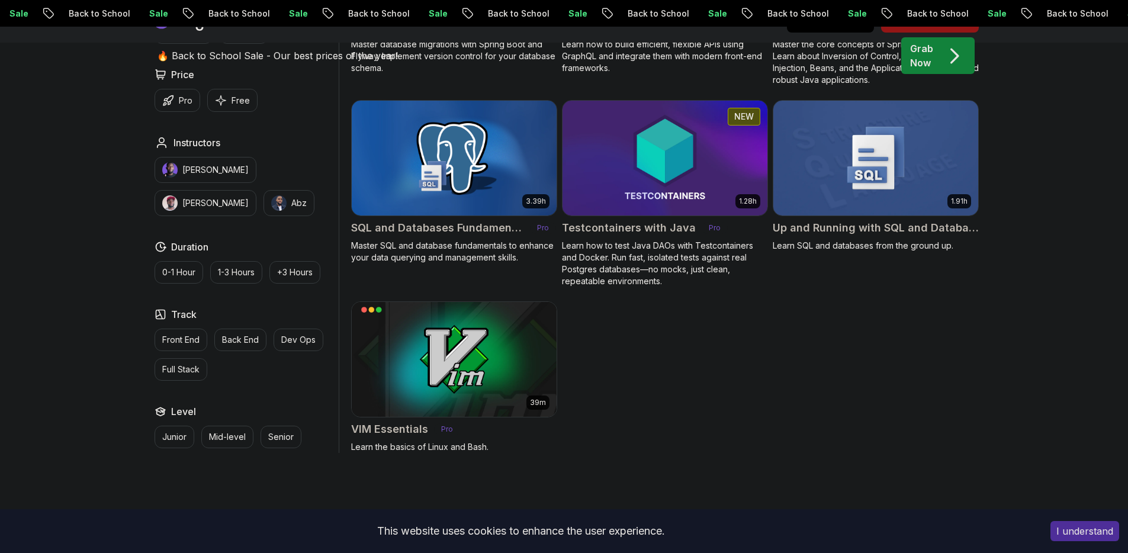
scroll to position [3306, 0]
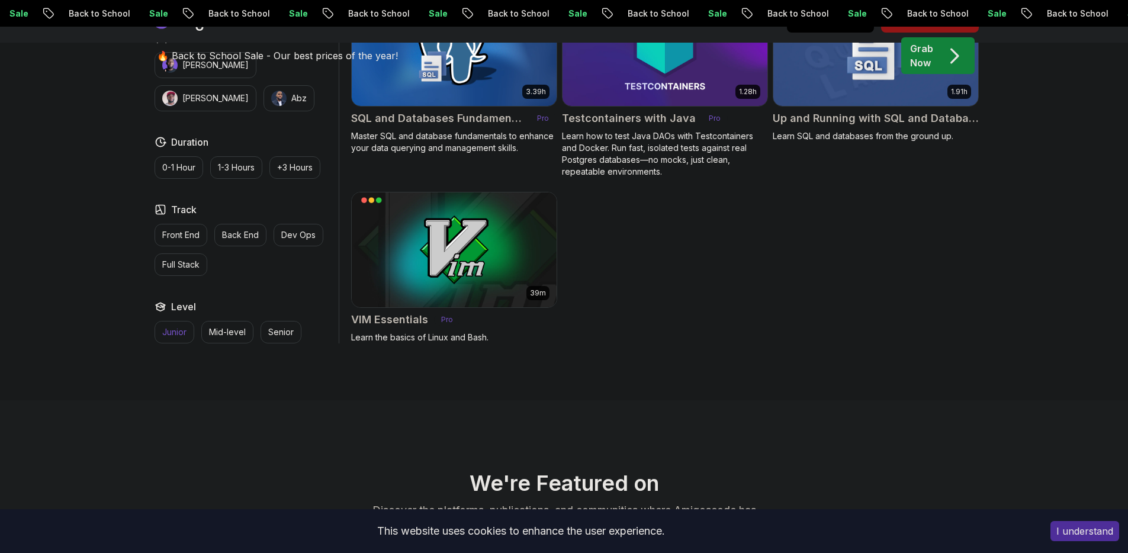
click at [175, 326] on p "Junior" at bounding box center [174, 332] width 24 height 12
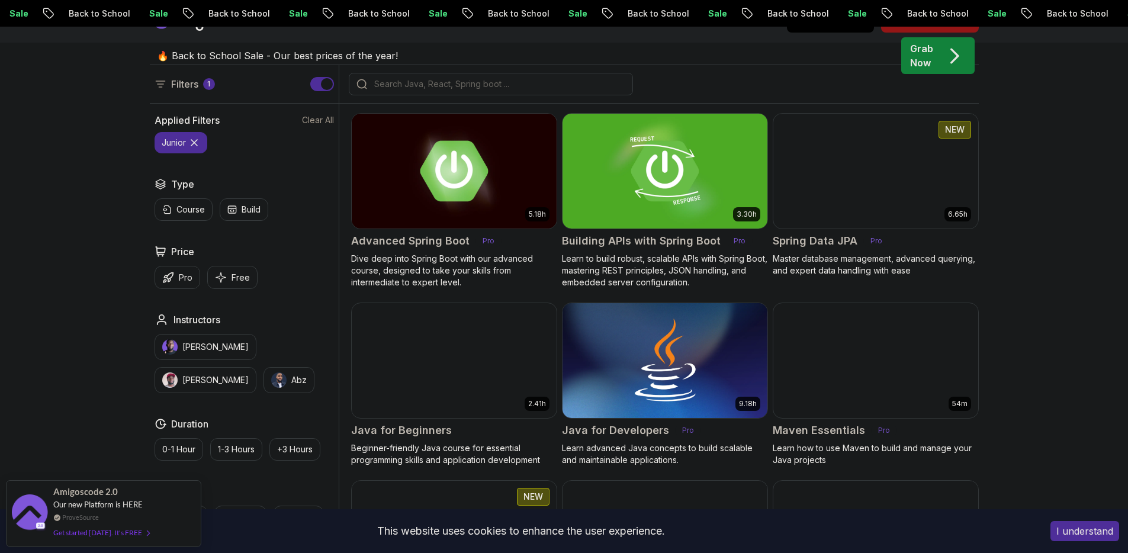
scroll to position [508, 0]
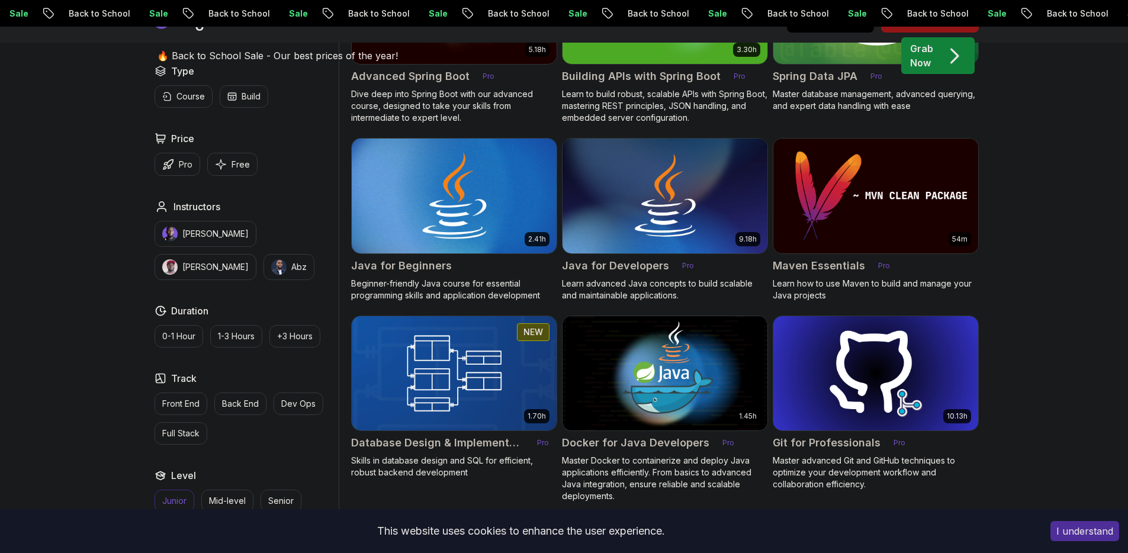
click at [448, 213] on img at bounding box center [453, 196] width 215 height 120
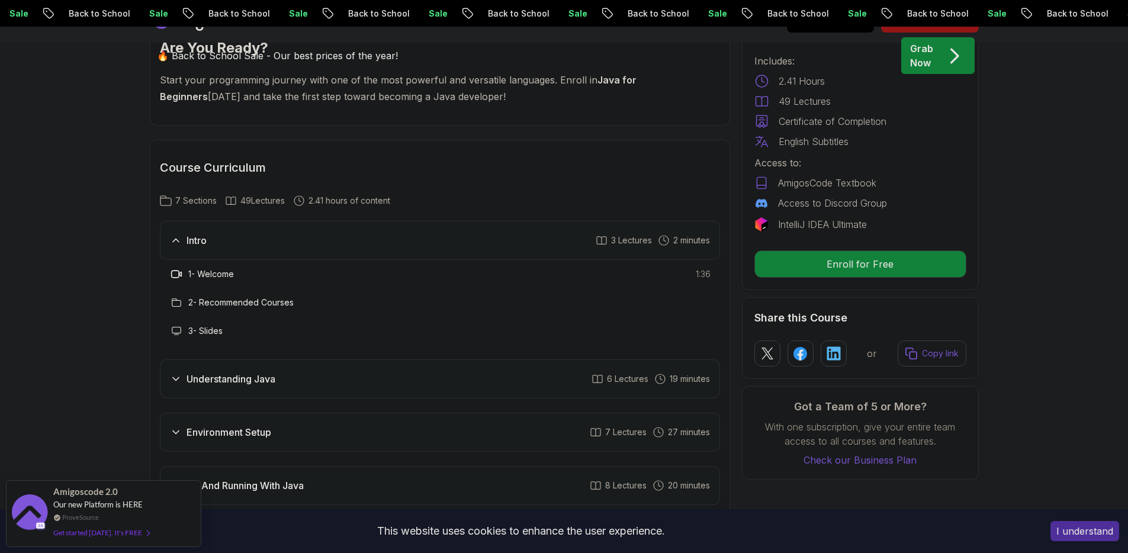
scroll to position [1587, 0]
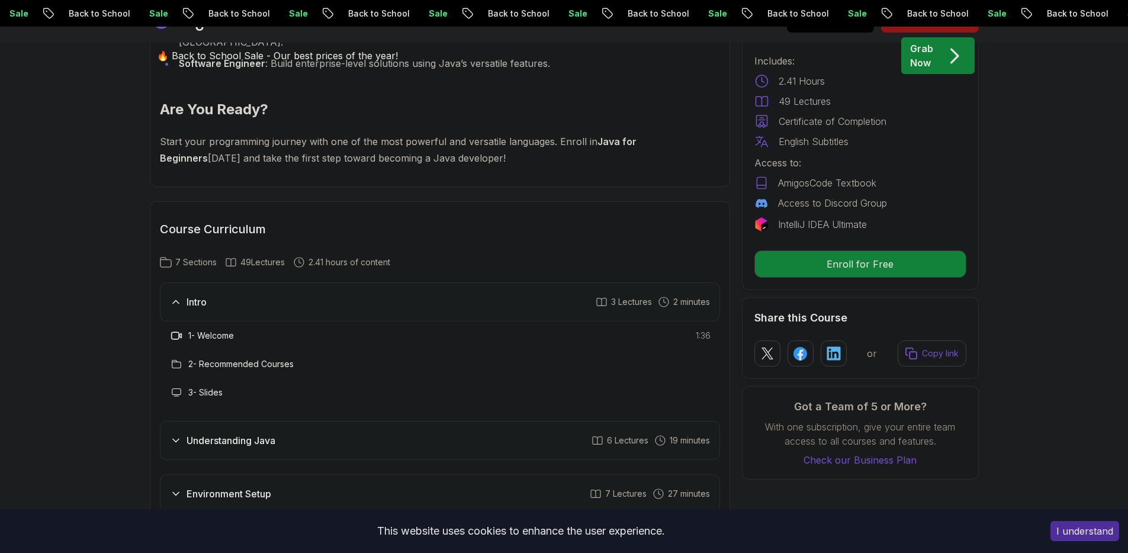
click at [184, 295] on div "Intro" at bounding box center [188, 302] width 37 height 14
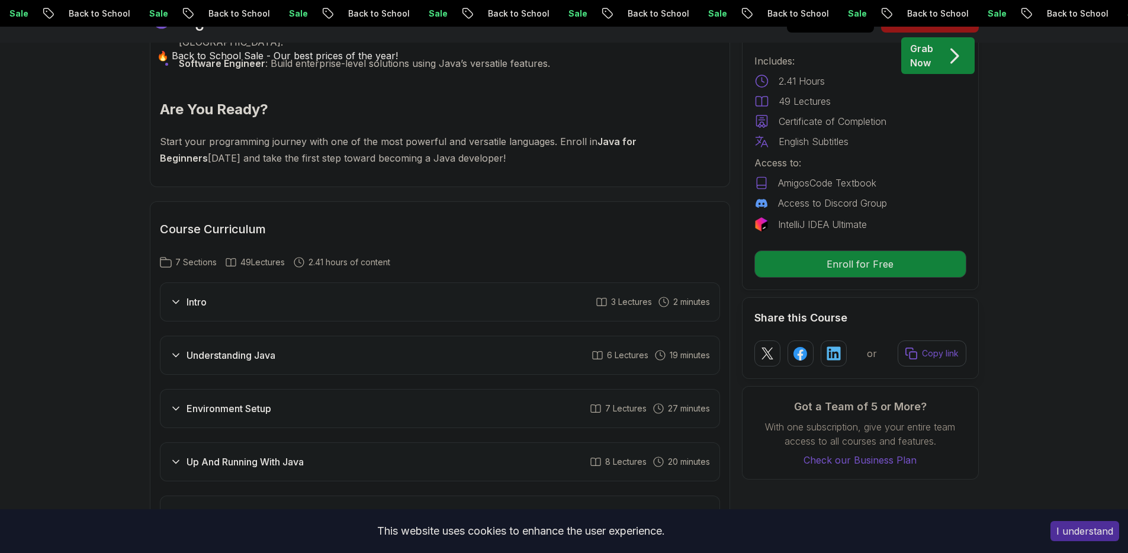
click at [184, 295] on div "Intro" at bounding box center [188, 302] width 37 height 14
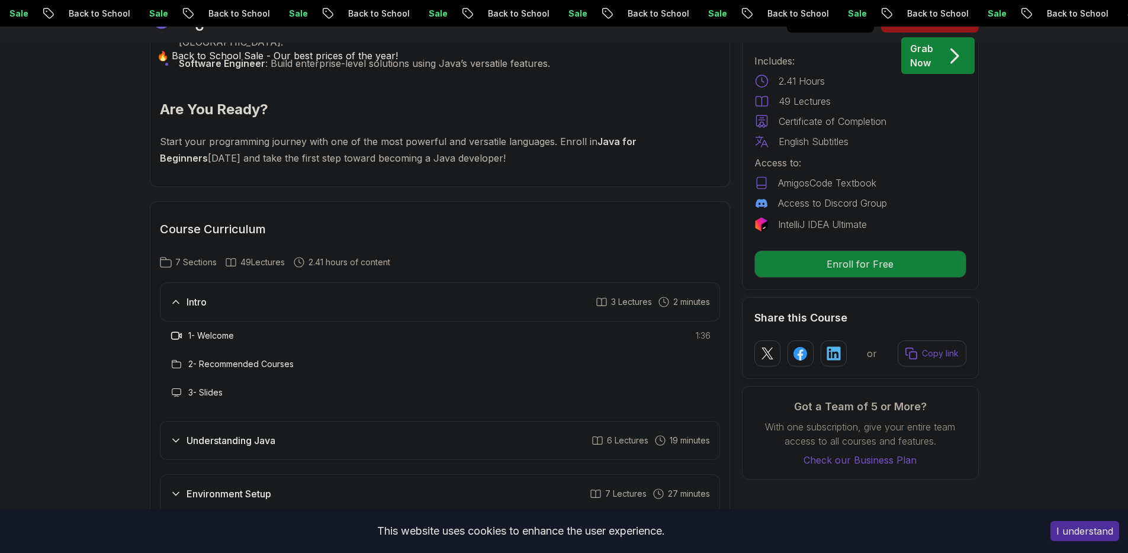
click at [897, 278] on div "Free Course Includes: 2.41 Hours 49 Lectures Certificate of Completion English …" at bounding box center [860, 147] width 237 height 285
click at [890, 270] on p "Enroll for Free" at bounding box center [860, 264] width 200 height 25
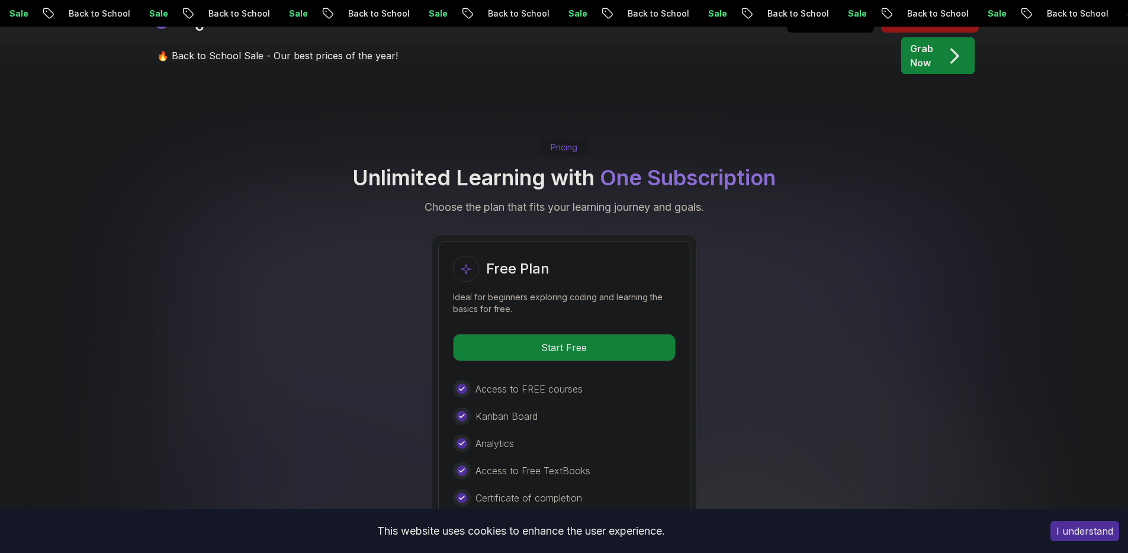
scroll to position [2361, 0]
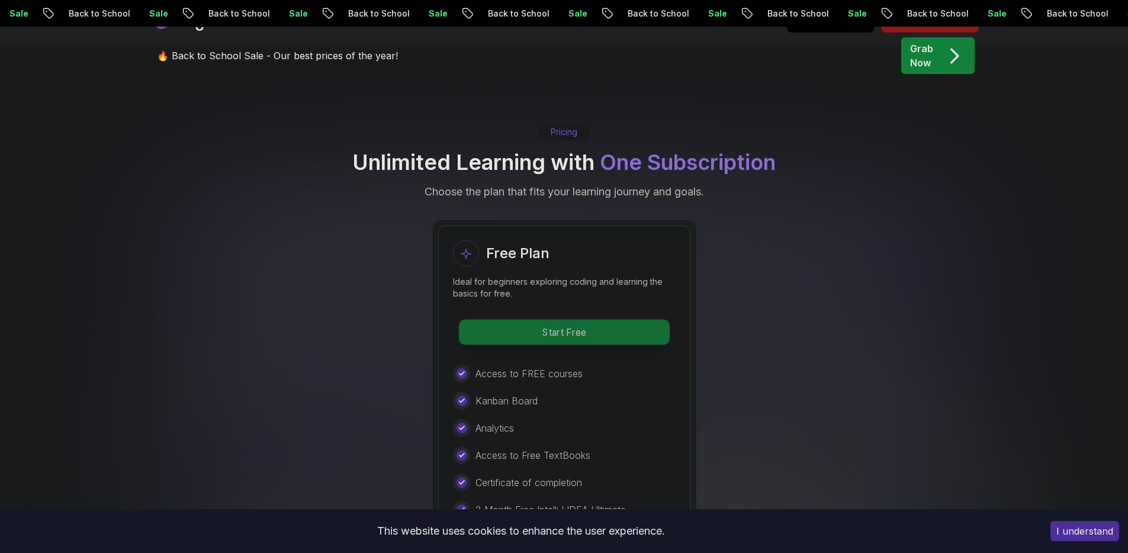
click at [519, 320] on p "Start Free" at bounding box center [564, 332] width 210 height 25
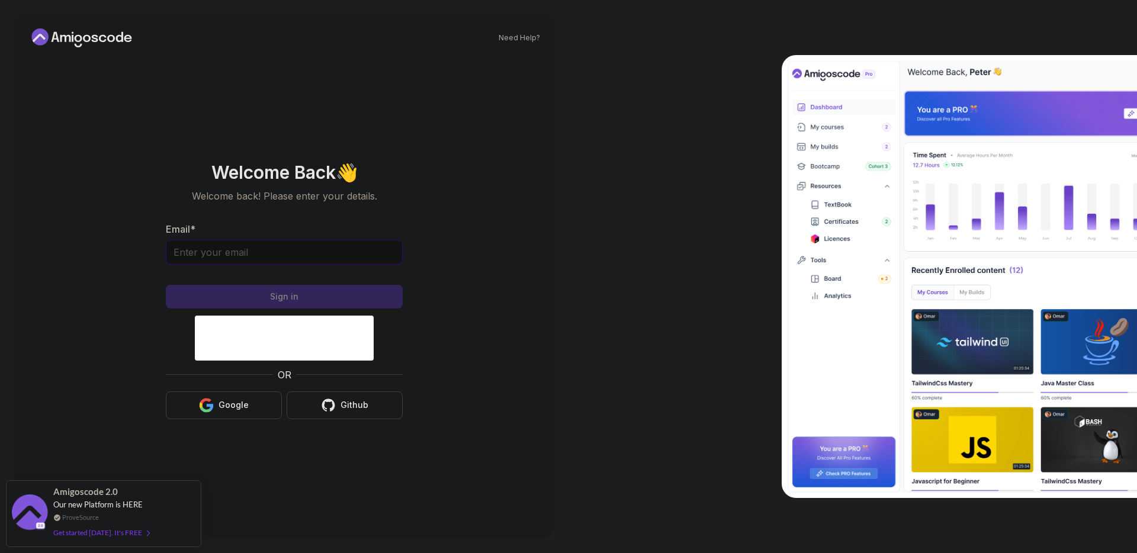
click at [293, 243] on input "Email *" at bounding box center [284, 252] width 237 height 25
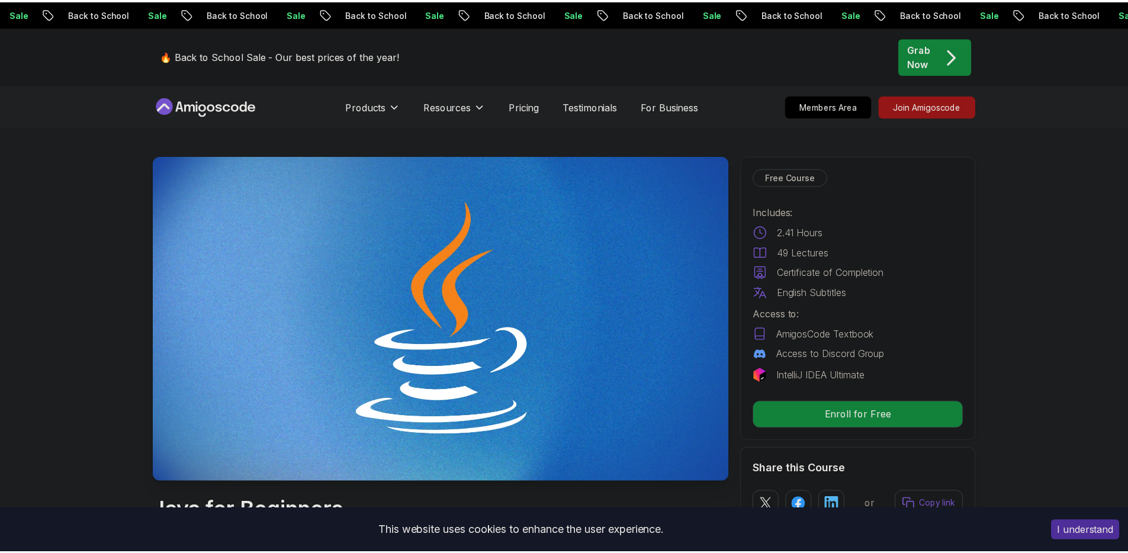
scroll to position [1, 0]
